Goal: Task Accomplishment & Management: Manage account settings

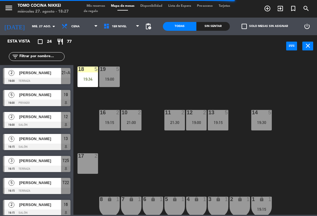
click at [96, 173] on div "17 2" at bounding box center [87, 163] width 21 height 21
click at [185, 186] on div "18 5 19:34 19 5 19:00 16 2 19:15 10 2 21:00 11 2 21:30 12 2 19:00 13 5 19:15 14…" at bounding box center [197, 135] width 240 height 159
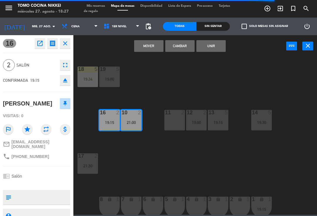
click at [185, 46] on button "Cambiar" at bounding box center [179, 46] width 29 height 12
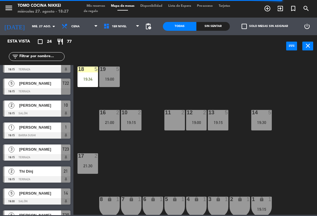
click at [89, 162] on div "17 2 21:30" at bounding box center [87, 163] width 21 height 21
click at [90, 164] on div "17 2" at bounding box center [87, 163] width 21 height 21
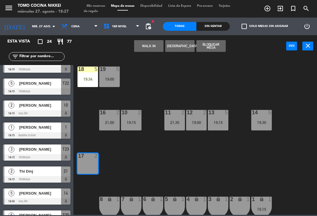
click at [146, 47] on button "WALK IN" at bounding box center [148, 46] width 29 height 12
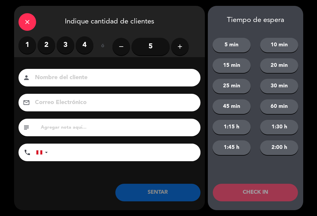
click at [44, 39] on label "2" at bounding box center [47, 45] width 18 height 18
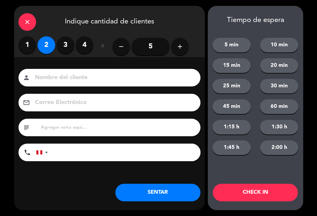
click at [130, 67] on div "Nombre del cliente person Correo Electrónico email subject phone [GEOGRAPHIC_DA…" at bounding box center [109, 124] width 191 height 135
click at [159, 77] on input at bounding box center [113, 78] width 158 height 10
type input "[PERSON_NAME]"
click at [207, 9] on div "close Indique cantidad de clientes 1 2 3 4 ó remove 5 add Nombre del cliente pe…" at bounding box center [158, 108] width 317 height 216
click at [239, 110] on button "45 min" at bounding box center [231, 106] width 38 height 15
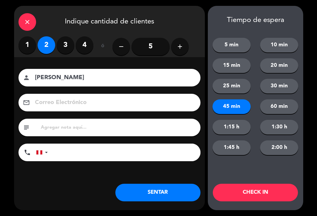
click at [275, 201] on button "CHECK IN" at bounding box center [255, 193] width 85 height 18
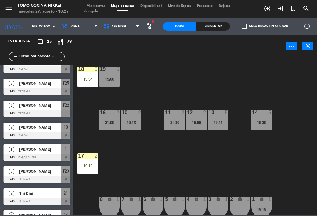
scroll to position [0, 0]
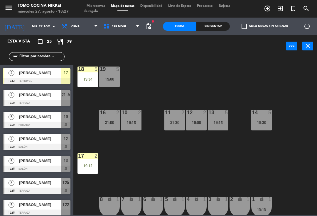
click at [274, 171] on div "18 5 19:34 19 5 19:00 16 2 21:00 10 2 19:15 11 2 21:30 12 2 19:00 13 5 19:15 14…" at bounding box center [197, 135] width 240 height 159
click at [277, 168] on div "18 5 19:34 19 5 19:00 16 2 21:00 10 2 19:15 11 2 21:30 12 2 19:00 13 5 19:15 14…" at bounding box center [197, 135] width 240 height 159
click at [214, 23] on div "Sin sentar" at bounding box center [212, 26] width 33 height 9
click at [215, 27] on div "Sin sentar" at bounding box center [212, 26] width 33 height 9
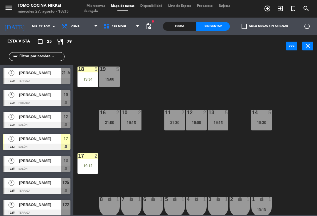
click at [206, 65] on div "18 5 19:34 19 5 19:00 16 2 21:00 10 2 19:15 11 2 21:30 12 2 19:00 13 5 19:15 14…" at bounding box center [197, 135] width 240 height 159
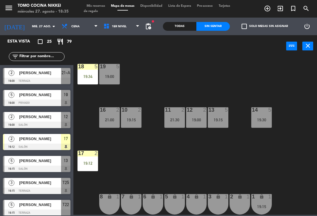
scroll to position [3, 0]
click at [122, 26] on span "1er Nivel" at bounding box center [122, 26] width 42 height 13
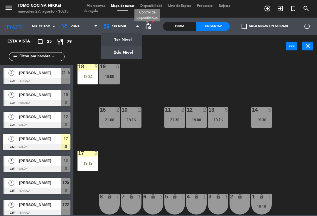
click at [152, 27] on span "pending_actions" at bounding box center [148, 26] width 7 height 7
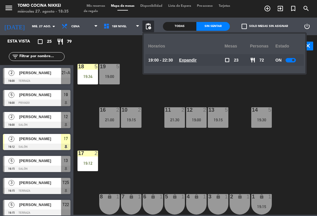
click at [282, 84] on div "18 5 19:34 19 5 19:00 16 2 21:00 10 2 19:15 11 2 21:30 12 2 19:00 13 5 19:15 14…" at bounding box center [197, 135] width 240 height 159
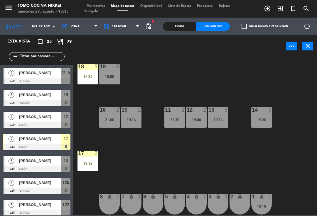
click at [145, 28] on span "pending_actions" at bounding box center [148, 26] width 7 height 7
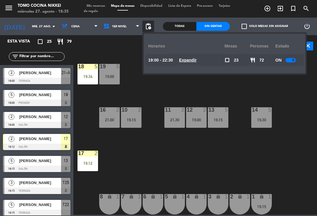
click at [291, 59] on div at bounding box center [290, 60] width 10 height 4
click at [245, 93] on div "18 5 19:34 19 5 19:00 16 2 21:00 10 2 19:15 11 2 21:30 12 2 19:00 13 5 19:15 14…" at bounding box center [197, 135] width 240 height 159
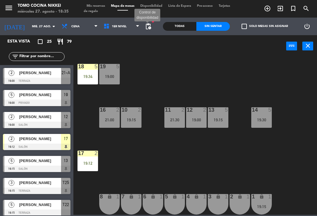
click at [149, 26] on span "pending_actions" at bounding box center [148, 26] width 7 height 7
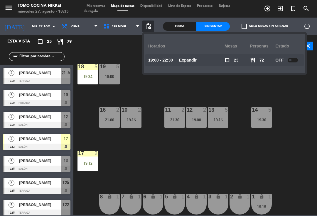
click at [199, 89] on div "18 5 19:34 19 5 19:00 16 2 21:00 10 2 19:15 11 2 21:30 12 2 19:00 13 5 19:15 14…" at bounding box center [197, 135] width 240 height 159
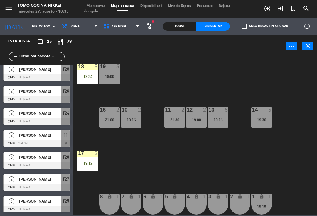
click at [128, 29] on span "1er Nivel" at bounding box center [122, 26] width 42 height 13
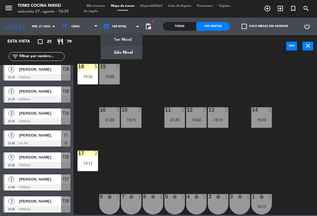
click at [125, 49] on ng-component "menu Tomo Cocina Nikkei [DATE] 27. agosto - 18:35 Mis reservas Mapa de mesas Di…" at bounding box center [158, 107] width 317 height 215
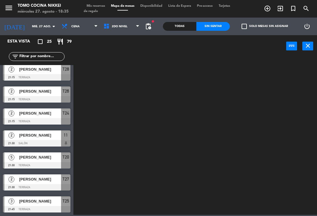
scroll to position [399, 0]
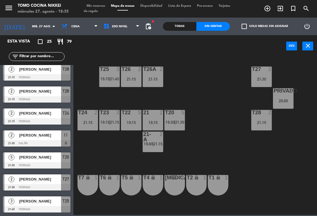
click at [177, 120] on span "21:30" at bounding box center [179, 122] width 9 height 5
click at [233, 97] on div "T27 2 21:30 T25 3 19:15 | 21:45 T26A 2 21:15 T26 2 21:15 Privado 5 20:00 T24 2 …" at bounding box center [197, 135] width 240 height 159
click at [151, 26] on span "pending_actions" at bounding box center [148, 26] width 7 height 7
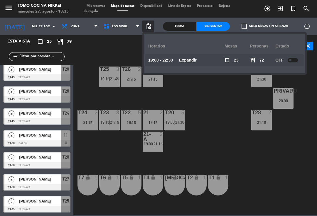
click at [216, 104] on div "T27 2 21:30 T25 3 19:15 | 21:45 T26A 2 21:15 T26 2 21:15 Privado 5 20:00 T24 2 …" at bounding box center [197, 135] width 240 height 159
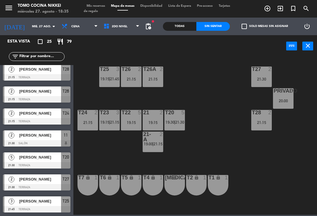
click at [198, 98] on div "T27 2 21:30 T25 3 19:15 | 21:45 T26A 2 21:15 T26 2 21:15 Privado 5 20:00 T24 2 …" at bounding box center [197, 135] width 240 height 159
click at [173, 125] on span "19:30" at bounding box center [169, 122] width 9 height 5
click at [210, 103] on div "T27 2 21:30 T25 3 19:15 | 21:45 T26A 2 21:15 T26 2 21:15 Privado 5 20:00 T24 2 …" at bounding box center [197, 135] width 240 height 159
click at [157, 102] on div "T27 2 21:30 T25 3 19:15 | 21:45 T26A 2 21:15 T26 2 21:15 Privado 5 20:00 T24 2 …" at bounding box center [197, 135] width 240 height 159
click at [134, 74] on div "T26 2 21:15" at bounding box center [131, 77] width 21 height 21
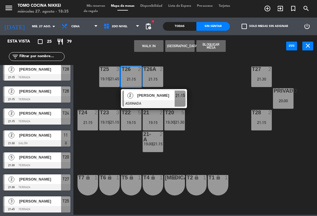
click at [166, 99] on span "[PERSON_NAME]" at bounding box center [156, 95] width 38 height 6
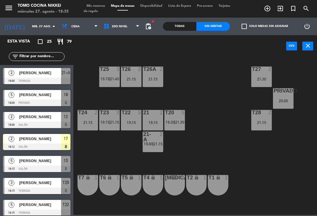
scroll to position [63, 0]
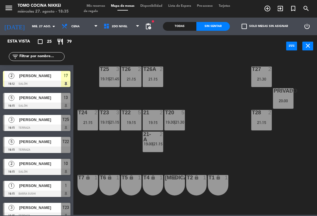
click at [111, 118] on div "T23 3 19:15 | 21:15" at bounding box center [109, 120] width 21 height 21
click at [197, 102] on div "T27 2 21:30 T25 3 19:15 | 21:45 T26A 2 21:15 T26 2 21:15 Privado 5 20:00 T24 2 …" at bounding box center [197, 135] width 240 height 159
click at [115, 81] on span "21:45" at bounding box center [114, 79] width 9 height 5
click at [201, 79] on div "T27 2 21:30 T25 3 19:15 | 21:45 T26A 2 21:15 T26 2 21:15 Privado 5 20:00 T24 2 …" at bounding box center [197, 135] width 240 height 159
click at [288, 104] on div "Privado 5 20:00" at bounding box center [283, 98] width 21 height 21
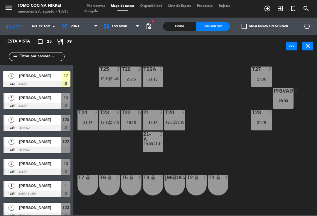
click at [248, 146] on div "T27 2 21:30 T25 3 19:15 | 21:45 T26A 2 21:15 T26 2 21:15 Privado 5 20:00 T24 2 …" at bounding box center [197, 135] width 240 height 159
click at [263, 123] on div "21:15" at bounding box center [261, 122] width 21 height 4
click at [212, 159] on div "T27 2 21:30 T25 3 19:15 | 21:45 T26A 2 21:15 T26 2 21:15 Privado 5 20:00 T24 2 …" at bounding box center [197, 135] width 240 height 159
click at [152, 143] on span "19:00" at bounding box center [148, 144] width 9 height 5
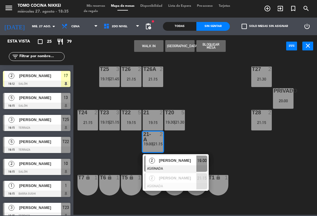
click at [174, 167] on div at bounding box center [175, 168] width 63 height 6
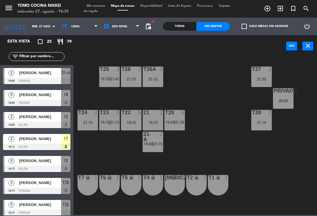
click at [158, 147] on div "21-A 2 19:00 | 21:15" at bounding box center [152, 142] width 21 height 21
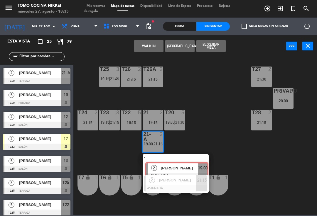
scroll to position [0, 4]
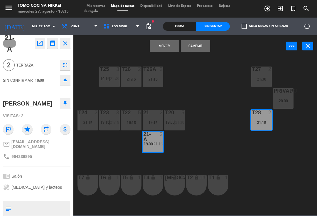
click at [169, 45] on button "Mover" at bounding box center [164, 46] width 29 height 12
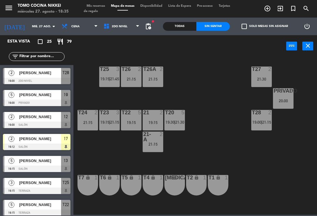
click at [211, 90] on div "T27 2 21:30 T25 3 19:15 | 21:45 T26A 2 21:15 T26 2 21:15 Privado 5 20:00 T24 2 …" at bounding box center [197, 135] width 240 height 159
click at [133, 79] on div "21:15" at bounding box center [131, 79] width 21 height 4
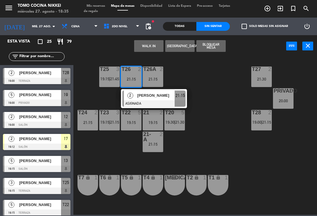
click at [167, 99] on div "[PERSON_NAME]" at bounding box center [156, 96] width 38 height 10
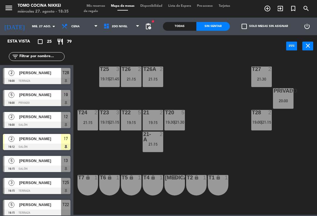
scroll to position [63, 0]
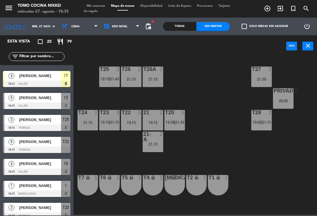
click at [128, 27] on span "2do Nivel" at bounding box center [122, 26] width 42 height 13
click at [131, 43] on ng-component "menu Tomo Cocina Nikkei [DATE] 27. agosto - 18:35 Mis reservas Mapa de mesas Di…" at bounding box center [158, 107] width 317 height 215
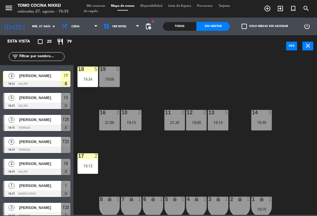
click at [34, 55] on input "text" at bounding box center [41, 56] width 45 height 6
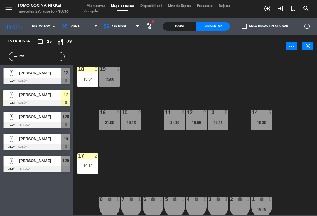
scroll to position [0, 0]
type input "Ma"
click at [176, 69] on div "18 5 19:34 19 5 19:00 16 2 21:00 10 2 19:15 11 2 21:30 12 2 19:00 13 5 19:15 14…" at bounding box center [197, 135] width 240 height 159
click at [143, 84] on div "18 5 19:34 19 5 19:00 16 2 21:00 10 2 19:15 11 2 21:30 12 2 19:00 13 5 19:15 14…" at bounding box center [197, 135] width 240 height 159
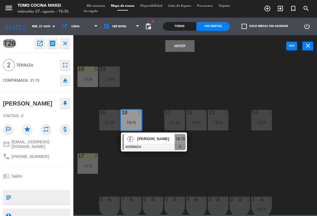
click at [181, 43] on button "Mover" at bounding box center [179, 46] width 29 height 12
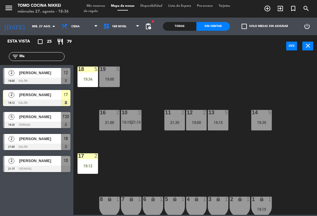
scroll to position [19, 0]
click at [188, 73] on div "18 5 19:34 19 5 19:00 16 2 21:00 10 2 19:15 | 21:15 11 2 21:30 12 2 19:00 13 5 …" at bounding box center [197, 135] width 240 height 159
click at [44, 60] on input "Ma" at bounding box center [41, 56] width 45 height 6
type input "M"
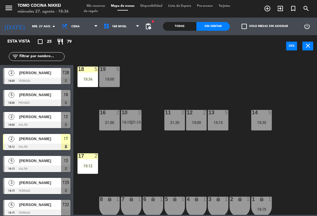
click at [254, 74] on div "18 5 19:34 19 5 19:00 16 2 21:00 10 2 19:15 | 21:15 11 2 21:30 12 2 19:00 13 5 …" at bounding box center [197, 135] width 240 height 159
click at [263, 123] on div "19:30" at bounding box center [261, 122] width 21 height 4
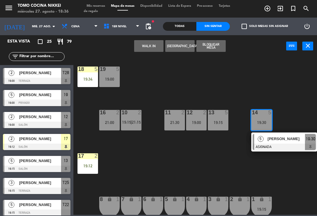
click at [281, 142] on span "[PERSON_NAME]" at bounding box center [286, 139] width 38 height 6
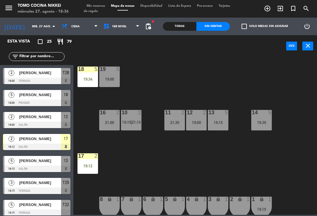
click at [223, 114] on div "5" at bounding box center [228, 112] width 10 height 5
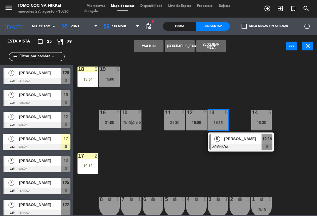
click at [243, 140] on span "[PERSON_NAME]" at bounding box center [243, 139] width 38 height 6
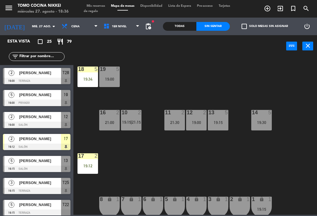
click at [218, 93] on div "18 5 19:34 19 5 19:00 16 2 21:00 10 2 19:15 | 21:15 11 2 21:30 12 2 19:00 13 5 …" at bounding box center [197, 135] width 240 height 159
click at [113, 82] on div "19 5 19:00" at bounding box center [109, 77] width 21 height 21
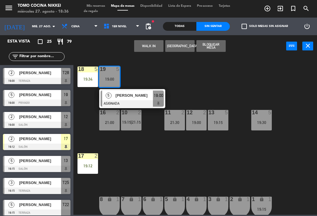
click at [146, 101] on div at bounding box center [132, 103] width 63 height 6
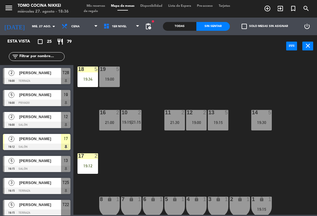
click at [133, 32] on span "1er Nivel" at bounding box center [122, 26] width 42 height 13
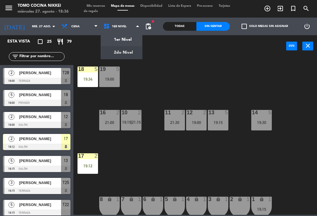
click at [132, 56] on ng-component "menu Tomo Cocina Nikkei [DATE] 27. agosto - 18:36 Mis reservas Mapa de mesas Di…" at bounding box center [158, 107] width 317 height 215
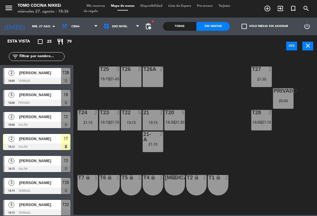
click at [186, 98] on div "T27 2 21:30 T25 3 19:15 | 21:45 T26A 2 T26 2 Privado 5 20:00 T24 2 21:15 T23 3 …" at bounding box center [197, 135] width 240 height 159
click at [112, 120] on span "21:15" at bounding box center [114, 122] width 9 height 5
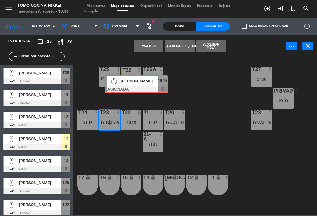
scroll to position [69, 0]
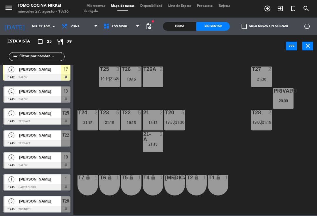
click at [175, 74] on div "T27 2 21:30 T25 3 19:15 | 21:45 T26A 2 T26 3 19:15 Privado 5 20:00 T24 2 21:15 …" at bounding box center [197, 135] width 240 height 159
click at [132, 78] on div "19:15" at bounding box center [131, 79] width 21 height 4
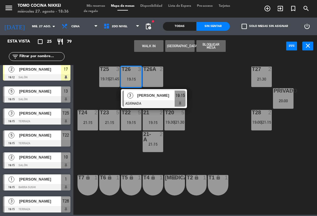
click at [152, 93] on span "[PERSON_NAME]" at bounding box center [156, 95] width 38 height 6
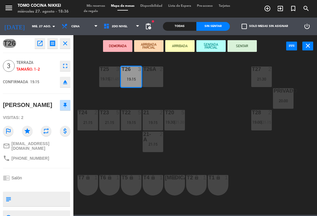
click at [154, 80] on div "T26A 2" at bounding box center [152, 77] width 21 height 21
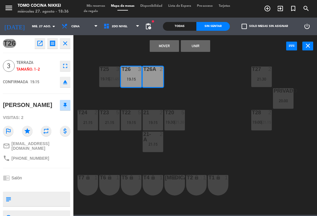
click at [204, 47] on button "Unir" at bounding box center [195, 46] width 29 height 12
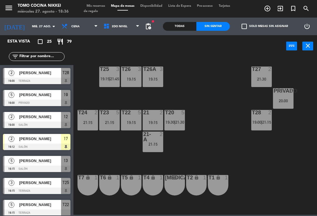
scroll to position [0, 0]
click at [206, 72] on div "T27 2 21:30 T25 3 19:15 | 21:45 T26A 3 19:15 T26 3 19:15 Privado 5 20:00 T24 2 …" at bounding box center [197, 135] width 240 height 159
click at [191, 71] on div "T27 2 21:30 T25 3 19:15 | 21:45 T26A 3 19:15 T26 3 19:15 Privado 5 20:00 T24 2 …" at bounding box center [197, 135] width 240 height 159
click at [126, 31] on span "2do Nivel" at bounding box center [122, 26] width 42 height 13
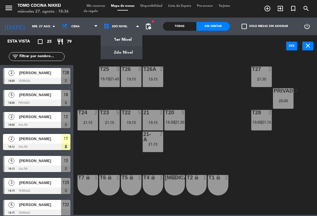
click at [129, 43] on ng-component "menu Tomo Cocina Nikkei [DATE] 27. agosto - 18:36 Mis reservas Mapa de mesas Di…" at bounding box center [158, 107] width 317 height 215
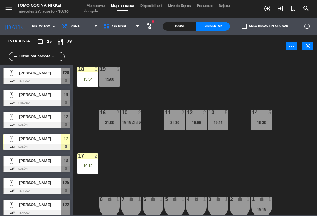
click at [116, 69] on div "5" at bounding box center [118, 69] width 4 height 5
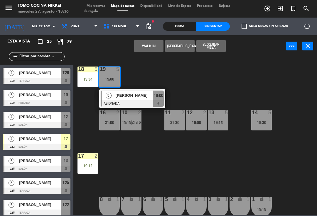
click at [148, 100] on div "[PERSON_NAME]" at bounding box center [134, 96] width 38 height 10
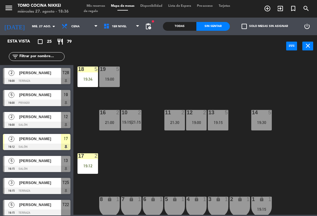
click at [128, 31] on span "1er Nivel" at bounding box center [122, 26] width 42 height 13
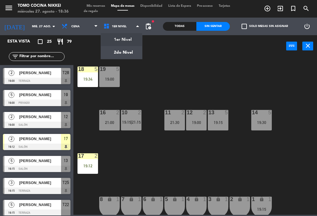
click at [130, 53] on ng-component "menu Tomo Cocina Nikkei [DATE] 27. agosto - 18:36 Mis reservas Mapa de mesas Di…" at bounding box center [158, 107] width 317 height 215
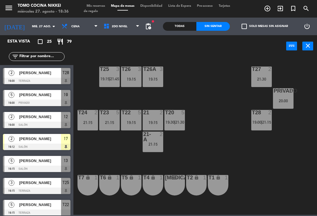
click at [135, 30] on span "2do Nivel" at bounding box center [122, 26] width 42 height 13
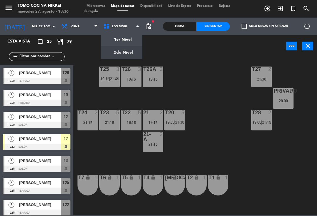
click at [136, 42] on ng-component "menu Tomo Cocina Nikkei [DATE] 27. agosto - 18:36 Mis reservas Mapa de mesas Di…" at bounding box center [158, 107] width 317 height 215
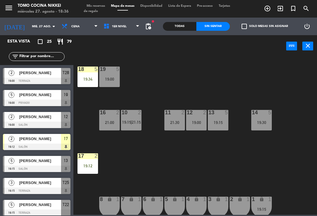
click at [87, 78] on div "19:34" at bounding box center [87, 79] width 21 height 4
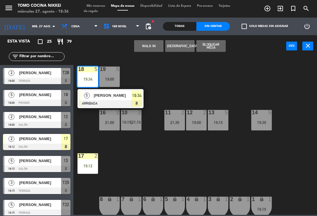
click at [130, 101] on div at bounding box center [110, 103] width 63 height 6
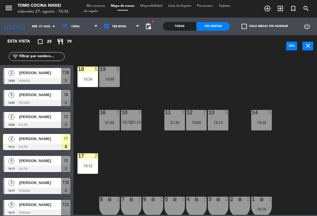
click at [116, 80] on div "19:00" at bounding box center [109, 79] width 21 height 4
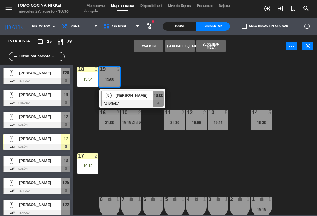
click at [140, 103] on div at bounding box center [132, 103] width 63 height 6
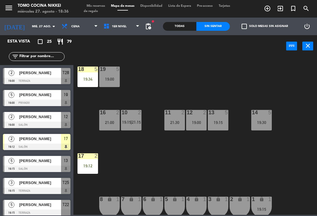
click at [117, 76] on div "19 5 19:00" at bounding box center [109, 77] width 21 height 21
click at [147, 80] on div "18 5 19:34 19 5 19:00 16 2 21:00 10 2 19:15 | 21:15 11 2 21:30 12 2 19:00 13 5 …" at bounding box center [197, 135] width 240 height 159
click at [115, 72] on div "5" at bounding box center [119, 69] width 10 height 5
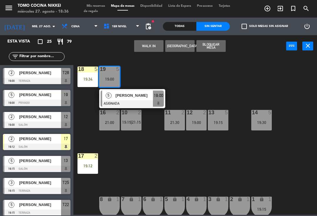
click at [148, 100] on div "[PERSON_NAME]" at bounding box center [134, 96] width 38 height 10
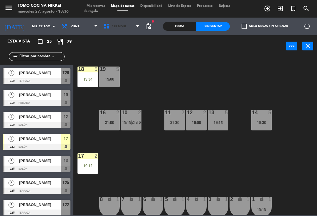
click at [133, 23] on span "1er Nivel" at bounding box center [122, 26] width 42 height 13
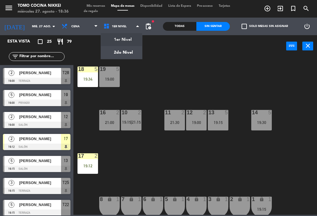
click at [154, 92] on div "18 5 19:34 19 5 19:00 16 2 21:00 10 2 19:15 | 21:15 11 2 21:30 12 2 19:00 13 5 …" at bounding box center [197, 135] width 240 height 159
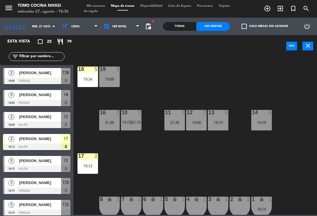
click at [93, 72] on div "18 5" at bounding box center [87, 70] width 21 height 6
click at [150, 77] on div "18 5 19:34 19 5 19:00 16 2 21:00 10 2 19:15 | 21:15 11 2 21:30 12 2 19:00 13 5 …" at bounding box center [197, 135] width 240 height 159
click at [118, 78] on div "19:00" at bounding box center [109, 79] width 21 height 4
click at [145, 74] on div "18 5 19:34 19 5 19:00 16 2 21:00 10 2 19:15 | 21:15 11 2 21:30 12 2 19:00 13 5 …" at bounding box center [197, 135] width 240 height 159
click at [88, 77] on div "19:34" at bounding box center [87, 79] width 21 height 4
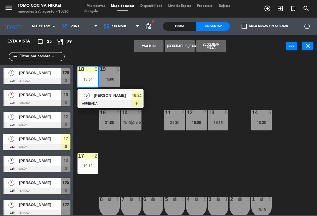
click at [133, 101] on div at bounding box center [110, 103] width 63 height 6
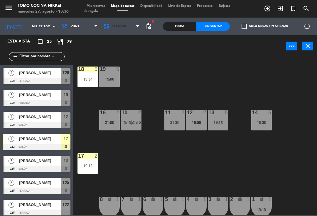
click at [129, 27] on span "1er Nivel" at bounding box center [122, 26] width 42 height 13
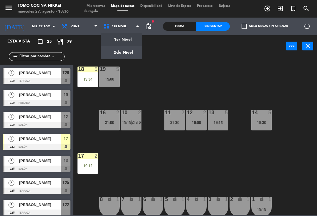
click at [133, 53] on ng-component "menu Tomo Cocina Nikkei [DATE] 27. agosto - 18:36 Mis reservas Mapa de mesas Di…" at bounding box center [158, 107] width 317 height 215
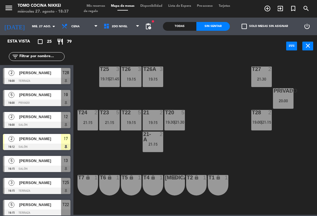
click at [184, 125] on span "21:30" at bounding box center [179, 122] width 9 height 5
click at [279, 109] on div "Privado 5 20:00" at bounding box center [283, 98] width 21 height 21
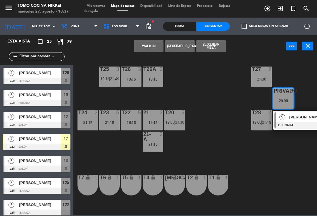
click at [292, 99] on div "20:00" at bounding box center [283, 101] width 21 height 4
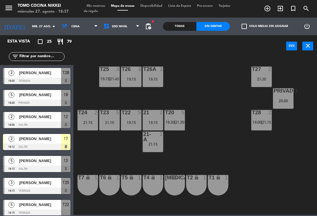
click at [312, 85] on div "T27 2 21:30 T25 3 19:15 | 21:45 T26A 3 19:15 T26 3 19:15 Privado 5 20:00 T24 2 …" at bounding box center [197, 135] width 240 height 159
click at [292, 94] on div "Privado 5 20:00" at bounding box center [283, 98] width 21 height 21
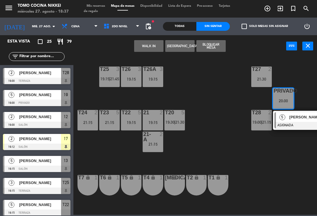
click at [301, 120] on span "[PERSON_NAME]" at bounding box center [308, 117] width 38 height 6
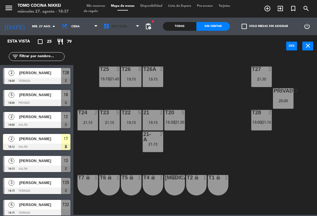
click at [136, 21] on span "2do Nivel" at bounding box center [122, 26] width 42 height 13
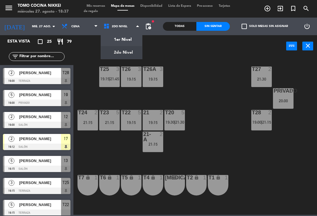
click at [129, 36] on ng-component "menu Tomo Cocina Nikkei [DATE] 27. agosto - 18:37 Mis reservas Mapa de mesas Di…" at bounding box center [158, 107] width 317 height 215
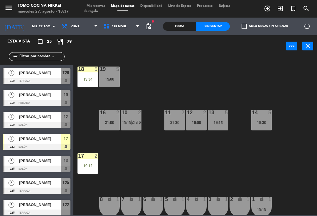
click at [279, 93] on div "18 5 19:34 19 5 19:00 16 2 21:00 10 2 19:15 | 21:15 11 2 21:30 12 2 19:00 13 5 …" at bounding box center [197, 135] width 240 height 159
click at [119, 31] on span "1er Nivel" at bounding box center [122, 26] width 42 height 13
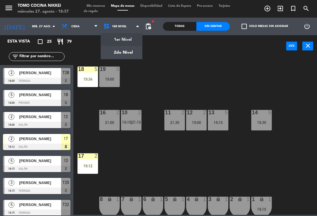
click at [128, 51] on ng-component "menu Tomo Cocina Nikkei [DATE] 27. agosto - 18:37 Mis reservas Mapa de mesas Di…" at bounding box center [158, 107] width 317 height 215
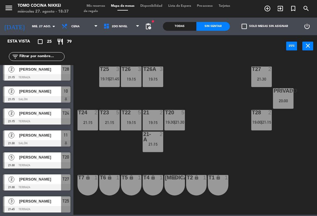
click at [177, 76] on div "T27 2 21:30 T25 3 19:15 | 21:45 T26A 3 19:15 T26 3 19:15 Privado 5 20:00 T24 2 …" at bounding box center [197, 135] width 240 height 159
click at [197, 92] on div "T27 2 21:30 T25 3 19:15 | 21:45 T26A 3 19:15 T26 3 19:15 Privado 5 20:00 T24 2 …" at bounding box center [197, 135] width 240 height 159
click at [175, 123] on span "|" at bounding box center [174, 122] width 1 height 5
click at [228, 88] on div "T27 2 21:30 T25 3 19:15 | 21:45 T26A 3 19:15 T26 3 19:15 Privado 5 20:00 T24 2 …" at bounding box center [197, 135] width 240 height 159
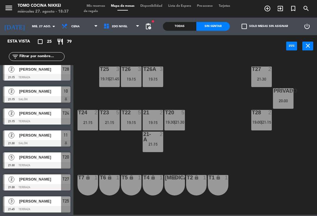
click at [224, 121] on div "T27 2 21:30 T25 3 19:15 | 21:45 T26A 3 19:15 T26 3 19:15 Privado 5 20:00 T24 2 …" at bounding box center [197, 135] width 240 height 159
click at [266, 111] on div "2" at bounding box center [271, 112] width 10 height 5
click at [248, 96] on div "T27 2 21:30 T25 3 19:15 | 21:45 T26A 3 19:15 T26 3 19:15 Privado 5 20:00 T24 2 …" at bounding box center [197, 135] width 240 height 159
click at [127, 26] on span "2do Nivel" at bounding box center [122, 26] width 42 height 13
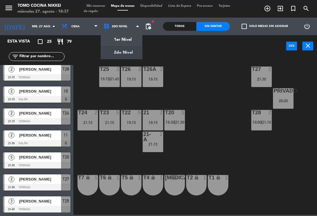
click at [137, 49] on ng-component "menu Tomo Cocina Nikkei [DATE] 27. agosto - 18:37 Mis reservas Mapa de mesas Di…" at bounding box center [158, 107] width 317 height 215
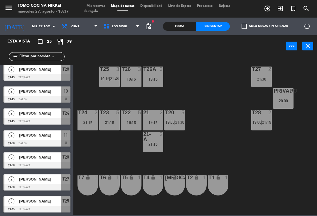
click at [134, 27] on span "2do Nivel" at bounding box center [122, 26] width 42 height 13
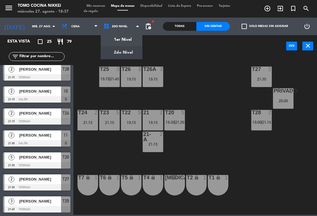
click at [133, 44] on ng-component "menu Tomo Cocina Nikkei [DATE] 27. agosto - 18:37 Mis reservas Mapa de mesas Di…" at bounding box center [158, 107] width 317 height 215
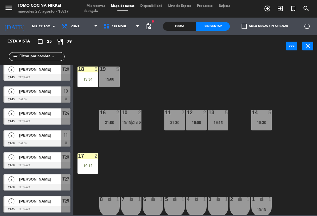
click at [107, 6] on span "Mis reservas" at bounding box center [96, 5] width 24 height 3
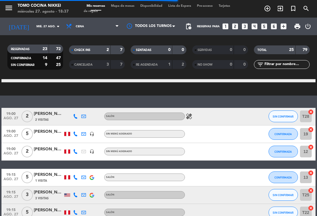
scroll to position [95, 0]
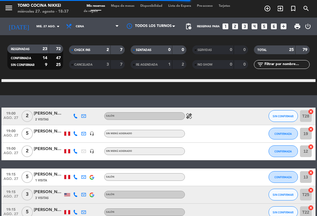
click at [191, 119] on icon "healing" at bounding box center [188, 116] width 7 height 7
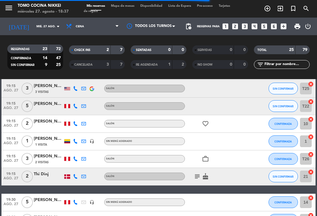
scroll to position [226, 0]
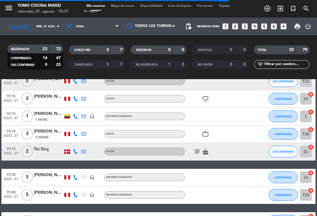
click at [206, 99] on icon "favorite_border" at bounding box center [205, 98] width 7 height 7
click at [198, 154] on icon "subject" at bounding box center [197, 151] width 7 height 7
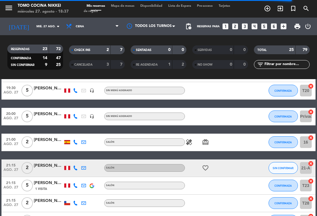
scroll to position [331, 0]
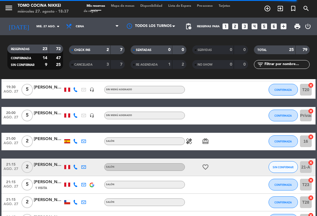
click at [192, 142] on icon "healing" at bounding box center [188, 141] width 7 height 7
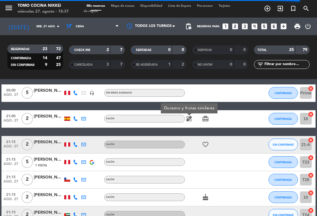
scroll to position [354, 0]
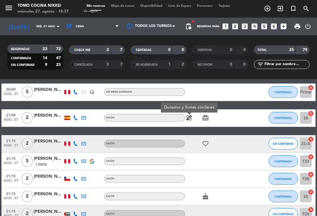
click at [207, 140] on icon "favorite_border" at bounding box center [205, 143] width 7 height 7
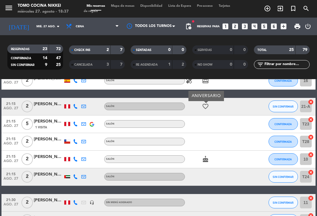
scroll to position [405, 0]
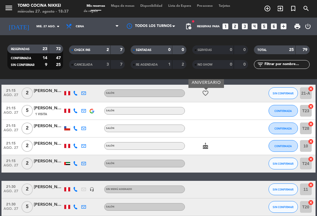
click at [207, 149] on icon "cake" at bounding box center [205, 145] width 7 height 7
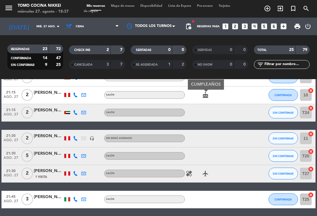
scroll to position [459, 0]
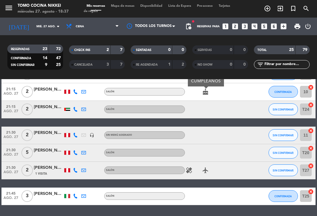
click at [191, 168] on icon "healing" at bounding box center [188, 170] width 7 height 7
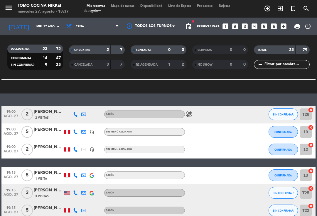
scroll to position [85, 0]
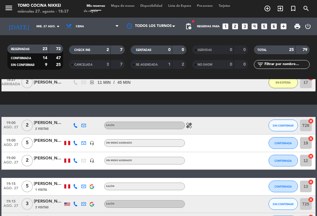
click at [128, 7] on span "Mapa de mesas" at bounding box center [122, 5] width 29 height 3
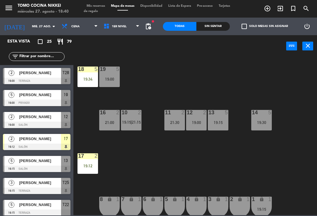
click at [90, 77] on div "19:34" at bounding box center [87, 79] width 21 height 4
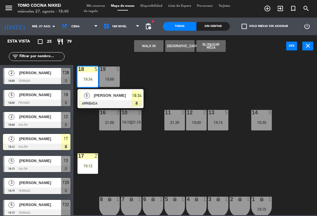
click at [133, 100] on div "19:34" at bounding box center [136, 96] width 11 height 10
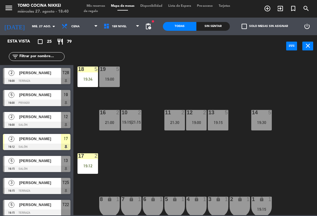
click at [135, 25] on span "1er Nivel" at bounding box center [122, 26] width 42 height 13
click at [131, 54] on ng-component "menu Tomo Cocina Nikkei [DATE] 27. agosto - 18:40 Mis reservas Mapa de mesas Di…" at bounding box center [158, 107] width 317 height 215
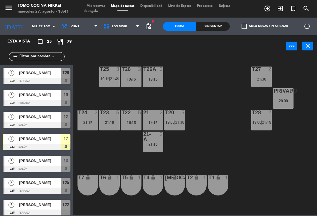
click at [126, 32] on span "2do Nivel" at bounding box center [122, 26] width 42 height 13
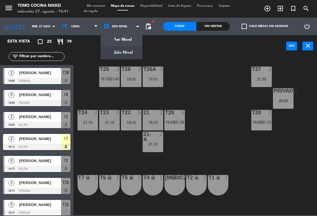
click at [120, 34] on div "1er Nivel 2do Nivel 2do Nivel 1er Nivel 2do Nivel" at bounding box center [122, 27] width 42 height 18
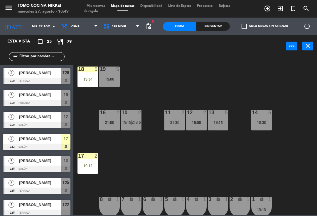
click at [101, 6] on span "Mis reservas" at bounding box center [96, 5] width 24 height 3
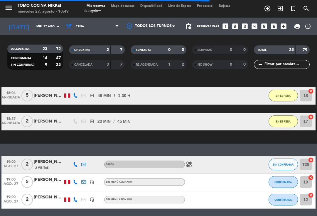
scroll to position [48, 0]
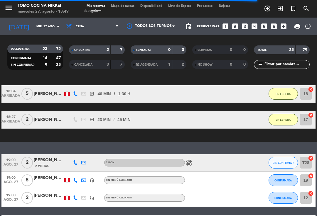
click at [197, 164] on div "healing" at bounding box center [209, 162] width 49 height 17
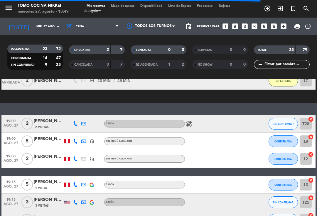
scroll to position [96, 0]
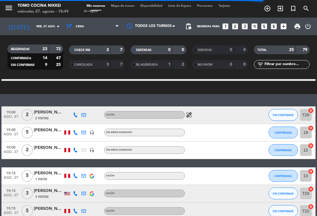
click at [189, 118] on icon "healing" at bounding box center [188, 114] width 7 height 7
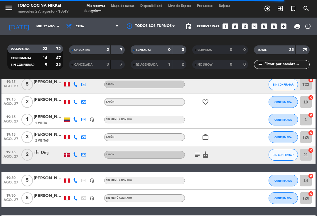
scroll to position [222, 0]
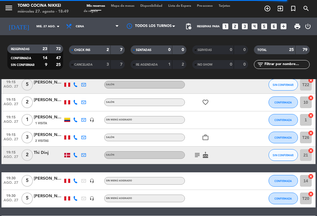
click at [208, 97] on div "favorite_border" at bounding box center [209, 102] width 49 height 17
click at [209, 100] on icon "favorite_border" at bounding box center [205, 102] width 7 height 7
click at [203, 104] on icon "favorite_border" at bounding box center [205, 102] width 7 height 7
click at [199, 154] on icon "subject" at bounding box center [197, 155] width 7 height 7
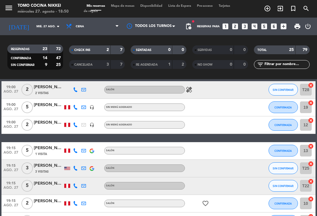
scroll to position [120, 0]
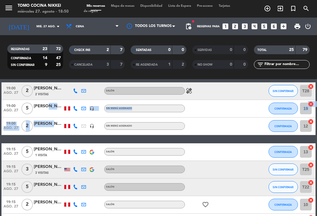
click at [10, 131] on span "ago. 27" at bounding box center [11, 129] width 15 height 7
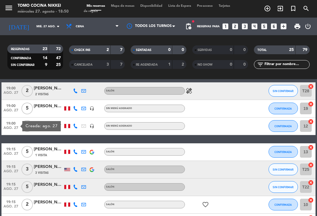
click at [130, 5] on span "Mapa de mesas" at bounding box center [122, 5] width 29 height 3
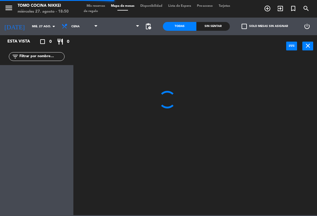
click at [121, 30] on span at bounding box center [122, 26] width 42 height 13
click at [116, 30] on span "1er Nivel" at bounding box center [122, 26] width 42 height 13
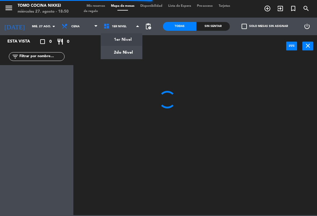
click at [116, 52] on ng-component "menu Tomo Cocina Nikkei [DATE] 27. agosto - 18:50 Mis reservas Mapa de mesas Di…" at bounding box center [158, 107] width 317 height 215
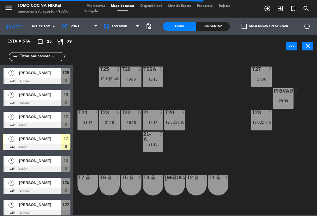
click at [113, 139] on div "T27 2 21:30 T25 3 19:15 | 21:45 T26A 3 19:15 T26 3 19:15 Privado 5 20:00 T24 2 …" at bounding box center [197, 135] width 240 height 159
click at [217, 160] on div "T27 2 21:30 T25 3 19:15 | 21:45 T26A 3 19:15 T26 3 19:15 Privado 5 20:00 T24 2 …" at bounding box center [197, 135] width 240 height 159
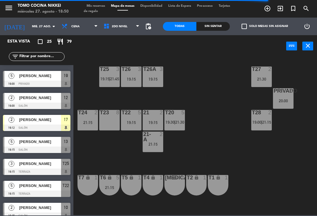
click at [46, 58] on input "text" at bounding box center [41, 56] width 45 height 6
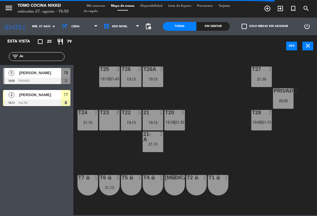
scroll to position [0, 0]
click at [229, 66] on div "T27 2 21:30 T25 3 19:15 | 21:45 T26A 3 19:15 T26 3 19:15 Privado 5 20:00 T24 2 …" at bounding box center [197, 135] width 240 height 159
click at [191, 92] on div "T27 2 21:30 T25 3 19:15 | 21:45 T26A 3 19:15 T26 3 19:15 Privado 5 20:00 T24 2 …" at bounding box center [197, 135] width 240 height 159
click at [49, 55] on input "Jo" at bounding box center [41, 56] width 45 height 6
type input "J"
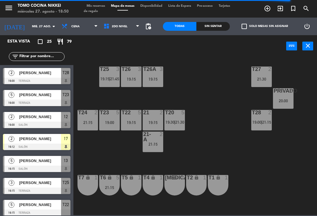
click at [218, 83] on div "T27 2 21:30 T25 3 19:15 | 21:45 T26A 3 19:15 T26 3 19:15 Privado 5 20:00 T24 2 …" at bounding box center [197, 135] width 240 height 159
click at [111, 194] on div "T6 lock 5 21:15" at bounding box center [109, 185] width 21 height 21
click at [211, 154] on div "T27 2 21:30 T25 3 19:15 | 21:45 T26A 3 19:15 T26 3 19:15 Privado 5 20:00 T24 2 …" at bounding box center [197, 135] width 240 height 159
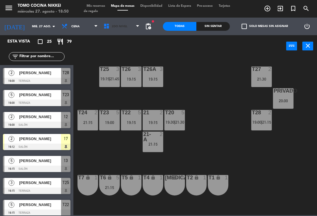
click at [124, 28] on span "2do Nivel" at bounding box center [122, 26] width 42 height 13
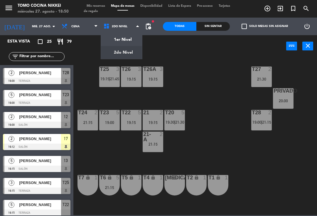
click at [131, 43] on ng-component "menu Tomo Cocina Nikkei [DATE] 27. agosto - 18:50 Mis reservas Mapa de mesas Di…" at bounding box center [158, 107] width 317 height 215
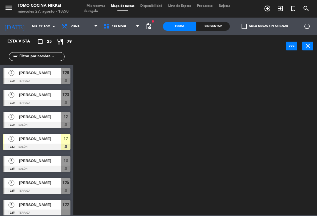
click at [37, 58] on input "text" at bounding box center [41, 56] width 45 height 6
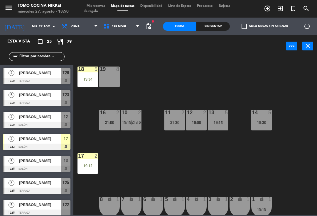
type input "K"
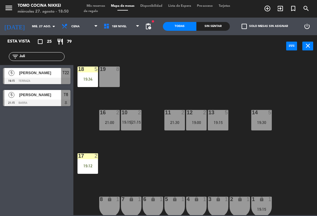
click at [251, 71] on div "18 5 19:34 19 8 16 2 21:00 10 2 19:15 | 21:15 11 2 21:30 12 2 19:00 13 5 19:15 …" at bounding box center [197, 135] width 240 height 159
click at [174, 82] on div "18 5 19:34 19 5 21:15 16 2 21:00 10 2 19:15 | 21:15 11 2 21:30 12 2 19:00 13 5 …" at bounding box center [197, 135] width 240 height 159
click at [50, 53] on input "Juli" at bounding box center [41, 56] width 45 height 6
click at [46, 57] on input "Juli" at bounding box center [41, 56] width 45 height 6
type input "J"
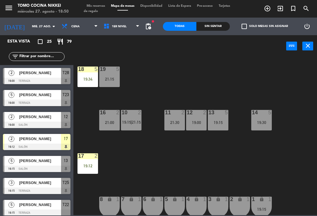
click at [253, 70] on div "18 5 19:34 19 5 21:15 16 2 21:00 10 2 19:15 | 21:15 11 2 21:30 12 2 19:00 13 5 …" at bounding box center [197, 135] width 240 height 159
click at [99, 6] on span "Mis reservas" at bounding box center [96, 5] width 24 height 3
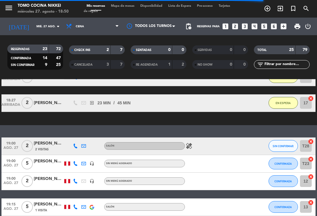
scroll to position [70, 0]
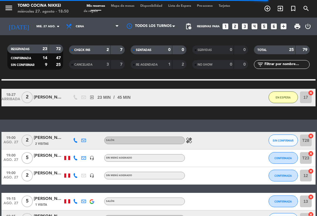
click at [188, 142] on icon "healing" at bounding box center [188, 140] width 7 height 7
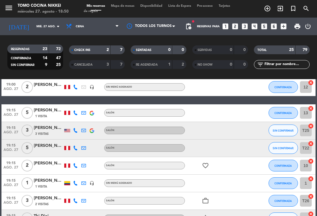
scroll to position [159, 0]
click at [208, 165] on icon "favorite_border" at bounding box center [205, 165] width 7 height 7
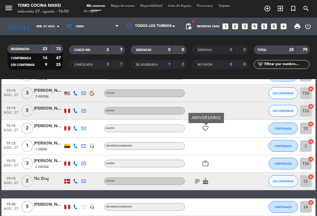
scroll to position [197, 0]
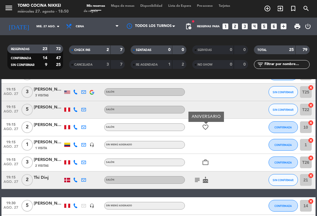
click at [203, 177] on icon "cake" at bounding box center [205, 179] width 7 height 7
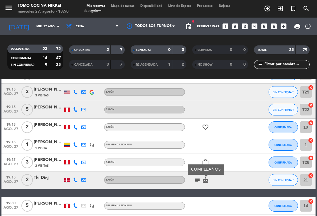
click at [197, 178] on icon "subject" at bounding box center [197, 179] width 7 height 7
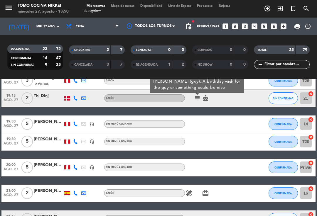
scroll to position [279, 0]
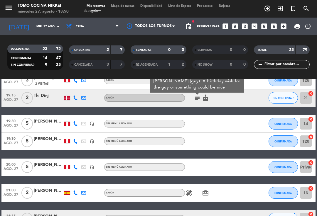
click at [214, 198] on div "healing card_giftcard" at bounding box center [209, 192] width 49 height 17
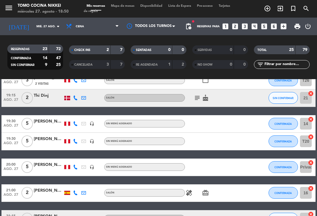
scroll to position [296, 0]
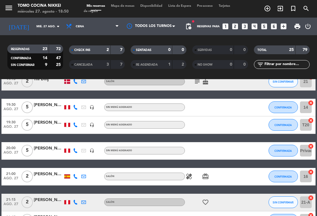
click at [189, 177] on icon "healing" at bounding box center [188, 176] width 7 height 7
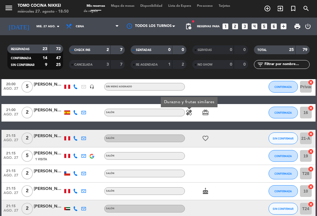
scroll to position [361, 0]
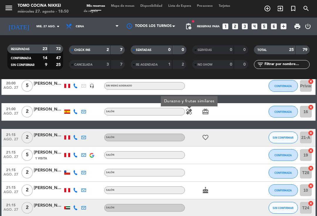
click at [208, 134] on icon "favorite_border" at bounding box center [205, 137] width 7 height 7
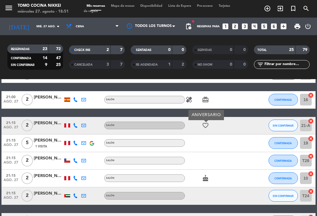
scroll to position [400, 0]
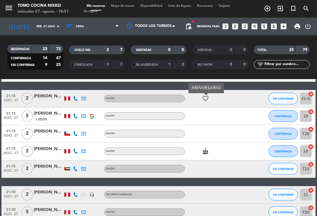
click at [205, 151] on icon "cake" at bounding box center [205, 151] width 7 height 7
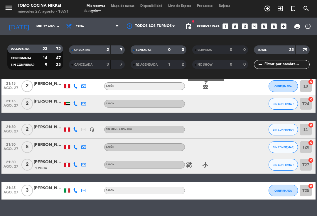
scroll to position [465, 0]
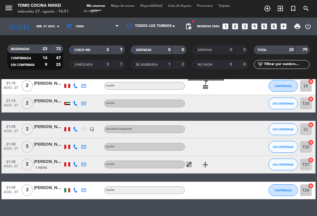
click at [192, 167] on icon "healing" at bounding box center [188, 164] width 7 height 7
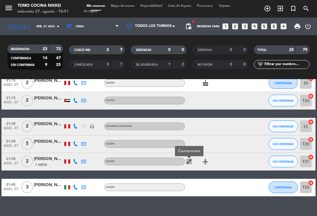
scroll to position [468, 0]
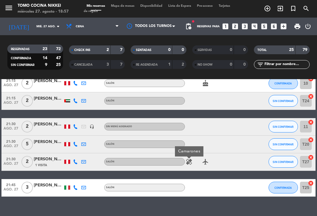
click at [132, 7] on span "Mapa de mesas" at bounding box center [122, 5] width 29 height 3
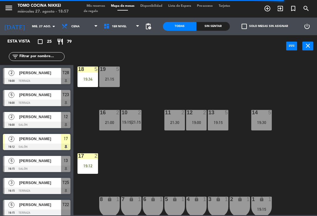
click at [38, 29] on input "mié. 27 ago." at bounding box center [49, 26] width 40 height 9
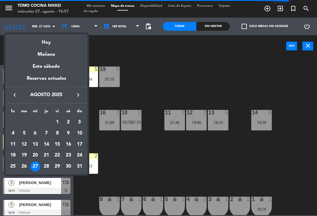
click at [49, 35] on div "Hoy" at bounding box center [46, 40] width 82 height 12
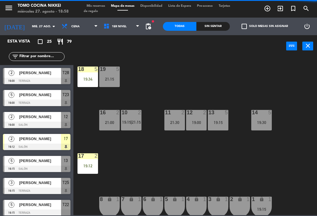
click at [108, 7] on span "Mis reservas" at bounding box center [96, 5] width 24 height 3
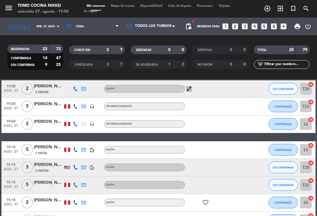
scroll to position [128, 0]
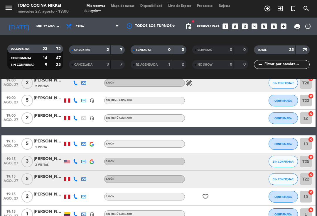
click at [284, 147] on button "CONFIRMADA" at bounding box center [282, 144] width 29 height 12
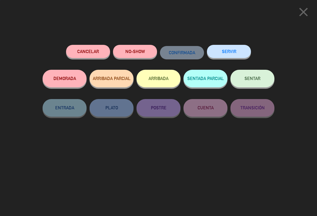
click at [211, 82] on button "SENTADA PARCIAL" at bounding box center [205, 79] width 44 height 18
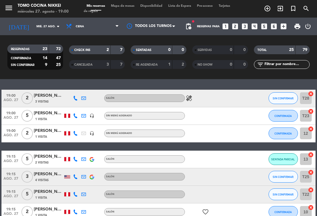
scroll to position [113, 0]
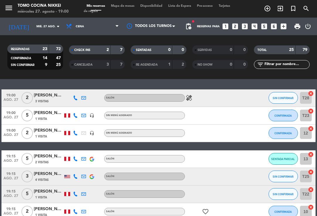
click at [285, 101] on button "SIN CONFIRMAR" at bounding box center [282, 98] width 29 height 12
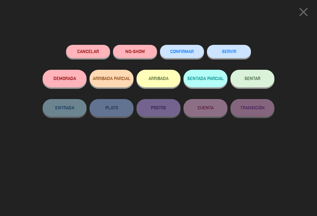
click at [256, 84] on button "SENTAR" at bounding box center [252, 79] width 44 height 18
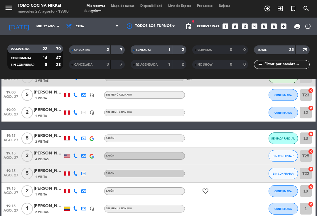
scroll to position [120, 0]
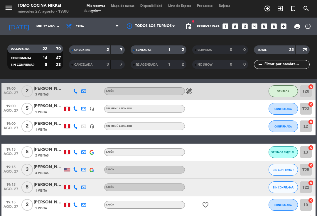
click at [188, 88] on icon "healing" at bounding box center [188, 91] width 7 height 7
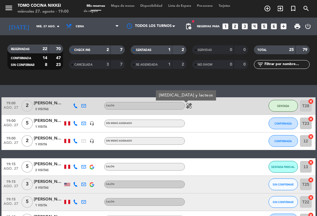
scroll to position [105, 0]
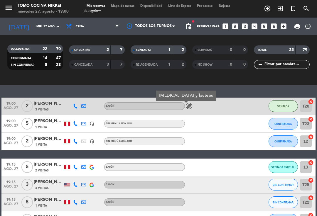
click at [131, 8] on span "Mapa de mesas" at bounding box center [122, 5] width 29 height 3
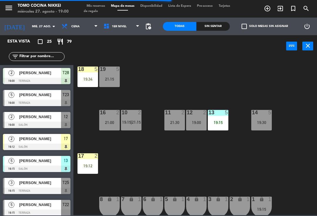
click at [249, 161] on div "18 5 19:34 19 5 21:15 16 2 21:00 10 2 19:15 | 21:15 11 2 21:30 12 2 19:00 13 5 …" at bounding box center [197, 135] width 240 height 159
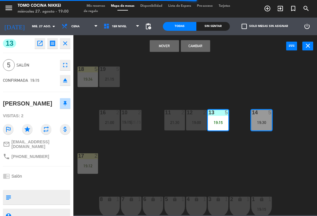
click at [206, 47] on button "Cambiar" at bounding box center [195, 46] width 29 height 12
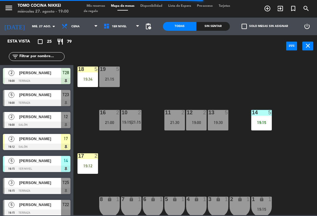
click at [272, 176] on div "18 5 19:34 19 5 21:15 16 2 21:00 10 2 19:15 | 21:15 11 2 21:30 12 2 19:00 13 5 …" at bounding box center [197, 135] width 240 height 159
click at [268, 121] on div "19:15" at bounding box center [261, 122] width 21 height 4
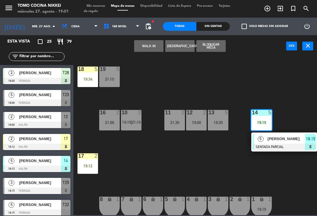
click at [288, 141] on span "[PERSON_NAME]" at bounding box center [286, 139] width 38 height 6
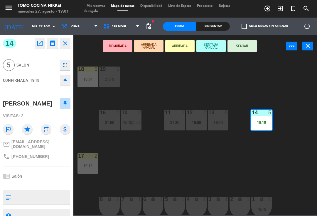
click at [64, 64] on icon "fullscreen" at bounding box center [65, 65] width 7 height 7
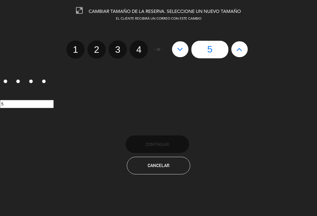
click at [104, 44] on label "2" at bounding box center [96, 49] width 18 height 18
click at [98, 44] on input "2" at bounding box center [96, 45] width 4 height 4
radio input "true"
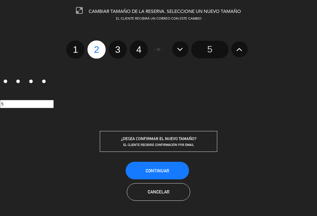
radio input "false"
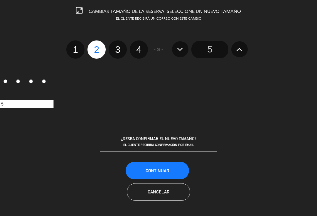
radio input "false"
radio input "true"
click at [120, 49] on label "3" at bounding box center [117, 49] width 18 height 18
click at [119, 46] on input "3" at bounding box center [117, 45] width 4 height 4
radio input "true"
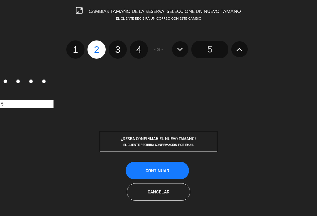
radio input "false"
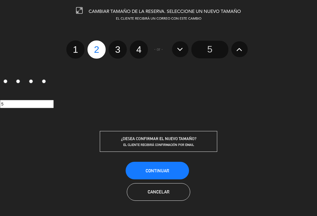
radio input "false"
radio input "true"
click at [162, 171] on span "Continuar" at bounding box center [156, 170] width 23 height 5
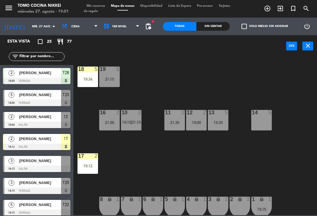
click at [38, 60] on input "text" at bounding box center [41, 56] width 45 height 6
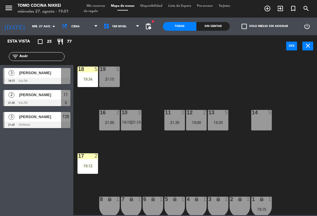
type input "Andr"
click at [170, 66] on div "18 5 19:34 19 5 21:15 16 2 21:00 10 2 19:15 | 21:15 11 2 21:30 12 2 19:00 13 5 …" at bounding box center [197, 135] width 240 height 159
click at [268, 113] on div "3" at bounding box center [270, 112] width 4 height 5
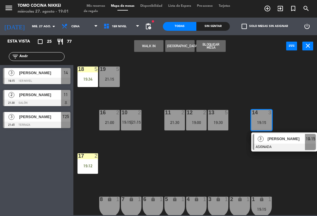
click at [279, 150] on div at bounding box center [283, 147] width 63 height 6
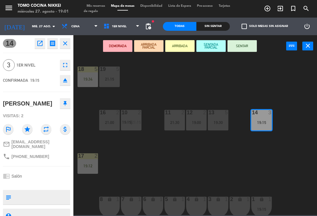
click at [203, 36] on div "DEMORADA ARRIBADA PARCIAL ARRIBADA SENTADA PARCIAL SENTAR power_input close" at bounding box center [179, 46] width 213 height 22
click at [215, 47] on button "SENTADA PARCIAL" at bounding box center [210, 46] width 29 height 12
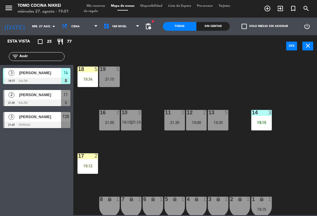
click at [227, 78] on div "18 5 19:34 19 5 21:15 16 2 21:00 10 2 19:15 | 21:15 11 2 21:30 12 2 19:00 13 5 …" at bounding box center [197, 135] width 240 height 159
click at [63, 58] on input "Andr" at bounding box center [41, 56] width 45 height 6
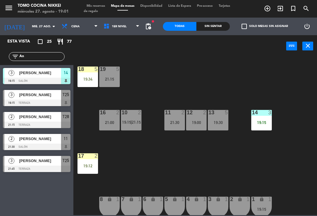
type input "A"
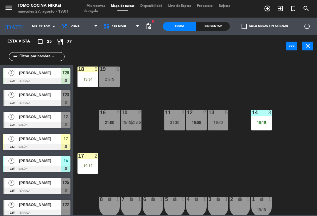
click at [283, 70] on div "18 5 19:34 19 5 21:15 16 2 21:00 10 2 19:15 | 21:15 11 2 21:30 12 2 19:00 13 5 …" at bounding box center [197, 135] width 240 height 159
click at [298, 79] on div "18 5 19:34 19 5 21:15 16 2 21:00 10 2 19:15 | 21:15 11 2 21:30 12 2 19:00 13 5 …" at bounding box center [197, 135] width 240 height 159
click at [129, 26] on span "1er Nivel" at bounding box center [122, 26] width 42 height 13
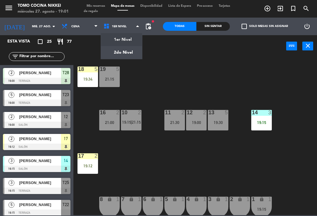
click at [131, 55] on ng-component "menu Tomo Cocina Nikkei [DATE] 27. agosto - 19:01 Mis reservas Mapa de mesas Di…" at bounding box center [158, 107] width 317 height 215
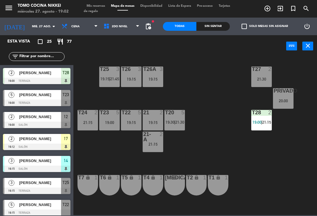
click at [203, 90] on div "T27 2 21:30 T25 3 19:15 | 21:45 T26A 3 19:15 T26 3 19:15 Privado 5 20:00 T24 2 …" at bounding box center [197, 135] width 240 height 159
click at [166, 71] on div "3" at bounding box center [163, 69] width 10 height 5
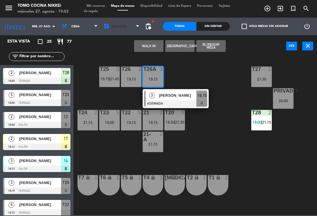
click at [123, 31] on span "2do Nivel" at bounding box center [122, 26] width 42 height 13
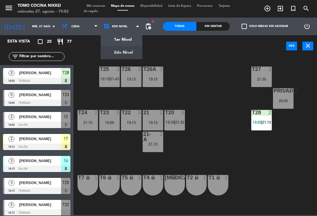
click at [221, 150] on div "T27 2 21:30 T25 3 19:15 | 21:45 T26A 3 19:15 T26 3 19:15 Privado 5 20:00 T24 2 …" at bounding box center [197, 135] width 240 height 159
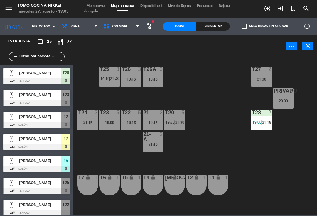
click at [196, 99] on div "T27 2 21:30 T25 3 19:15 | 21:45 T26A 3 19:15 T26 3 19:15 Privado 5 20:00 T24 2 …" at bounding box center [197, 135] width 240 height 159
click at [229, 156] on div "T27 2 21:30 T25 3 19:15 | 21:45 T26A 3 19:15 T26 3 19:15 Privado 5 20:00 T24 2 …" at bounding box center [197, 135] width 240 height 159
click at [217, 135] on div "T27 2 21:30 T25 3 19:15 | 21:45 T26A 2 T26 2 Privado 5 20:00 T24 2 21:15 T23 5 …" at bounding box center [197, 135] width 240 height 159
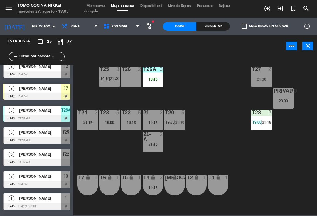
scroll to position [51, 0]
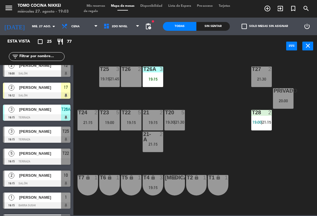
click at [154, 81] on div "19:15" at bounding box center [152, 79] width 21 height 4
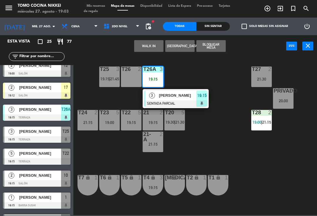
click at [189, 98] on span "[PERSON_NAME]" at bounding box center [178, 95] width 38 height 6
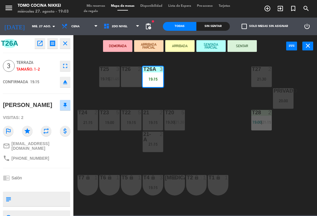
click at [135, 79] on div "T26 2" at bounding box center [131, 77] width 21 height 21
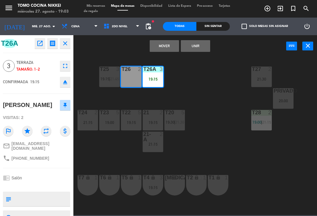
click at [204, 51] on button "Unir" at bounding box center [195, 46] width 29 height 12
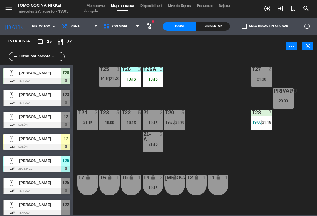
click at [219, 139] on div "T27 2 21:30 T25 3 19:15 | 21:45 T26A 3 19:15 T26 3 19:15 Privado 5 20:00 T24 2 …" at bounding box center [197, 135] width 240 height 159
click at [114, 29] on span "2do Nivel" at bounding box center [122, 26] width 42 height 13
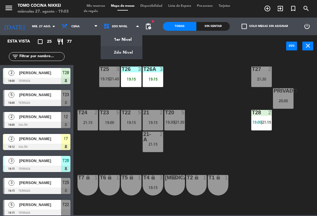
click at [124, 47] on ng-component "menu Tomo Cocina Nikkei [DATE] 27. agosto - 19:03 Mis reservas Mapa de mesas Di…" at bounding box center [158, 107] width 317 height 215
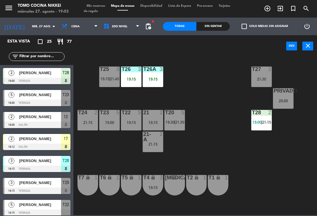
click at [120, 26] on span "2do Nivel" at bounding box center [120, 26] width 16 height 3
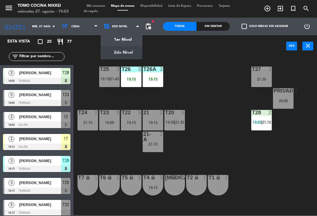
click at [126, 38] on ng-component "menu Tomo Cocina Nikkei [DATE] 27. agosto - 19:03 Mis reservas Mapa de mesas Di…" at bounding box center [158, 107] width 317 height 215
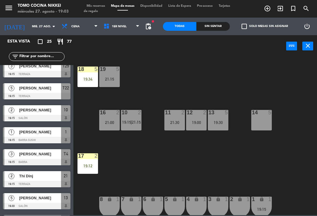
scroll to position [116, 0]
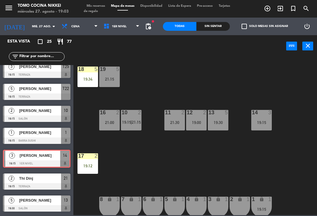
click at [223, 164] on div "18 5 19:34 19 5 21:15 16 2 21:00 10 2 19:15 | 21:15 11 2 21:30 12 2 19:00 13 5 …" at bounding box center [197, 135] width 240 height 159
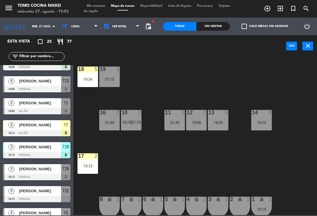
scroll to position [13, 0]
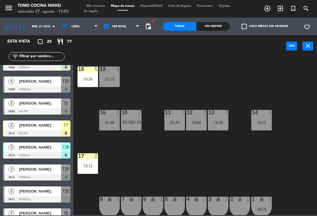
click at [22, 209] on div "[PERSON_NAME]" at bounding box center [39, 213] width 43 height 10
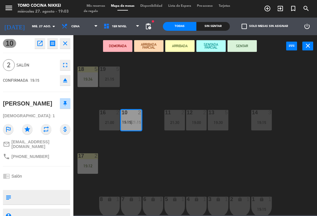
click at [249, 46] on button "SENTAR" at bounding box center [241, 46] width 29 height 12
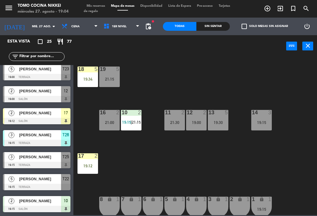
scroll to position [26, 0]
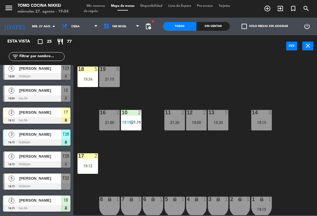
click at [192, 113] on div at bounding box center [196, 112] width 10 height 5
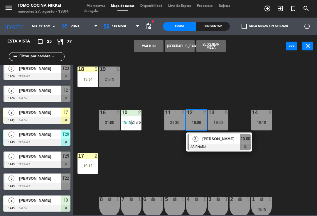
click at [193, 130] on div "12 2 19:00" at bounding box center [196, 120] width 21 height 21
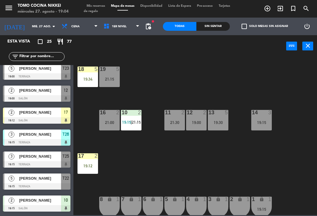
click at [252, 85] on div "18 5 19:34 19 5 21:15 16 2 21:00 10 2 19:15 | 21:15 11 2 21:30 12 2 19:00 13 5 …" at bounding box center [197, 135] width 240 height 159
click at [194, 121] on div "19:00" at bounding box center [196, 122] width 21 height 4
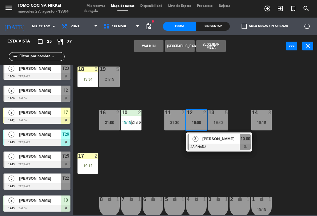
click at [218, 147] on div at bounding box center [218, 147] width 63 height 6
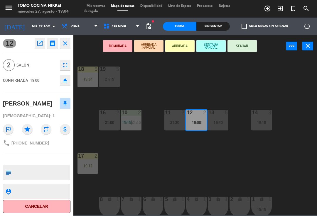
click at [247, 44] on button "SENTAR" at bounding box center [241, 46] width 29 height 12
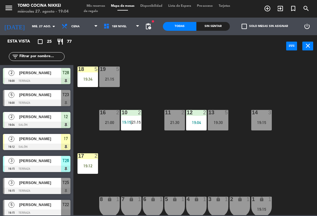
click at [233, 82] on div "18 5 19:34 19 5 21:15 16 2 21:00 10 2 19:15 | 21:15 11 2 21:30 12 2 19:04 13 5 …" at bounding box center [197, 135] width 240 height 159
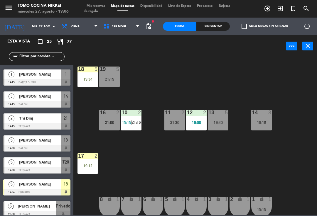
scroll to position [176, 0]
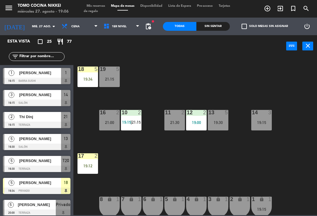
click at [17, 135] on div "5" at bounding box center [11, 139] width 14 height 10
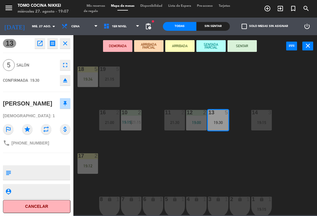
scroll to position [0, 0]
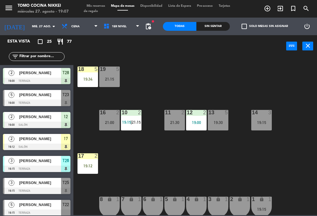
click at [217, 123] on div "19:30" at bounding box center [218, 122] width 21 height 4
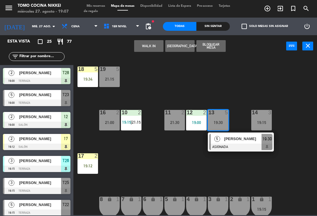
click at [215, 139] on span "5" at bounding box center [217, 139] width 6 height 6
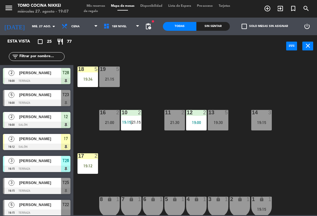
click at [227, 127] on div "13 5 19:30" at bounding box center [218, 120] width 21 height 21
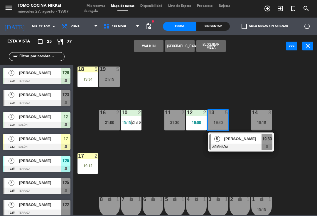
click at [259, 137] on span "[PERSON_NAME]" at bounding box center [243, 139] width 38 height 6
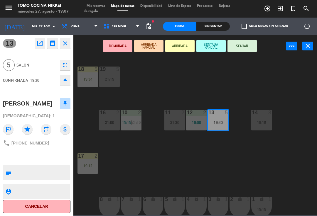
click at [63, 64] on icon "fullscreen" at bounding box center [65, 65] width 7 height 7
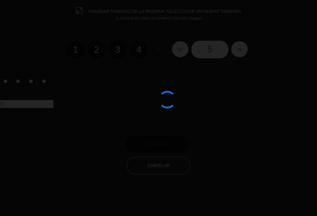
click at [267, 79] on div at bounding box center [158, 108] width 317 height 216
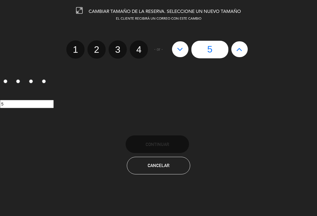
click at [242, 51] on icon at bounding box center [239, 49] width 6 height 9
type input "6"
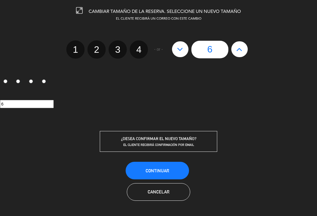
click at [163, 169] on span "Continuar" at bounding box center [156, 170] width 23 height 5
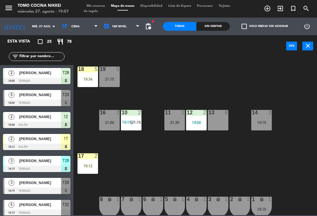
click at [27, 55] on input "text" at bounding box center [41, 56] width 45 height 6
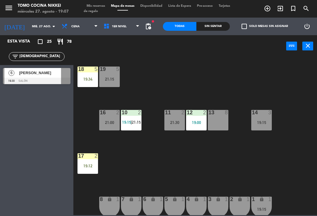
click at [226, 80] on div "18 5 19:34 19 5 21:15 16 2 21:00 10 2 19:15 | 21:15 11 2 21:30 12 2 19:00 13 8 …" at bounding box center [197, 135] width 240 height 159
click at [232, 90] on div "18 5 19:34 19 5 21:15 16 2 21:00 10 2 19:15 | 21:15 11 2 21:30 12 2 19:00 13 6 …" at bounding box center [197, 135] width 240 height 159
click at [112, 27] on span "1er Nivel" at bounding box center [119, 26] width 15 height 3
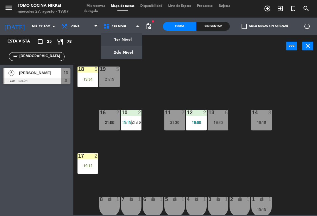
click at [108, 51] on ng-component "menu Tomo Cocina Nikkei [DATE] 27. agosto - 19:07 Mis reservas Mapa de mesas Di…" at bounding box center [158, 107] width 317 height 215
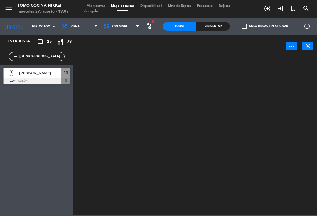
click at [33, 59] on input "[DEMOGRAPHIC_DATA]" at bounding box center [41, 56] width 45 height 6
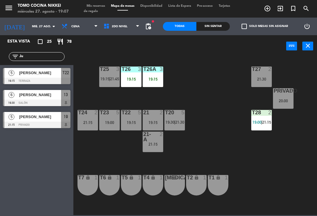
type input "J"
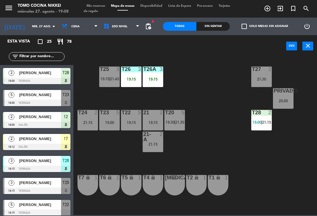
click at [215, 73] on div "T27 2 21:30 T25 3 19:15 | 21:45 T26A 3 19:15 T26 3 19:15 Privado 5 20:00 T24 2 …" at bounding box center [197, 135] width 240 height 159
click at [106, 29] on icon at bounding box center [107, 26] width 9 height 6
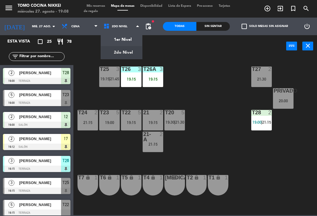
click at [111, 41] on ng-component "menu Tomo Cocina Nikkei [DATE] 27. agosto - 19:08 Mis reservas Mapa de mesas Di…" at bounding box center [158, 107] width 317 height 215
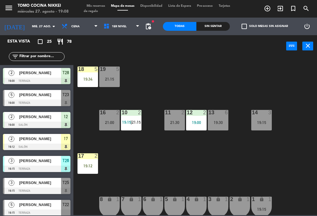
click at [86, 162] on div "17 2 19:12" at bounding box center [87, 163] width 21 height 21
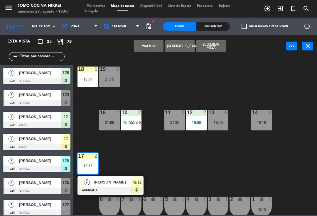
click at [126, 187] on div at bounding box center [110, 190] width 63 height 6
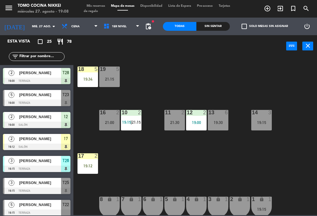
click at [115, 113] on div "2" at bounding box center [119, 112] width 10 height 5
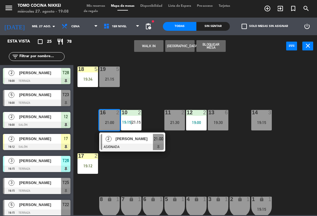
click at [140, 148] on div at bounding box center [132, 147] width 63 height 6
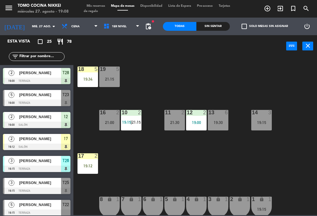
click at [183, 94] on div "18 5 19:34 19 5 21:15 16 2 21:00 10 2 19:15 | 21:15 11 2 21:30 12 2 19:00 13 6 …" at bounding box center [197, 135] width 240 height 159
click at [174, 123] on div "21:30" at bounding box center [174, 122] width 21 height 4
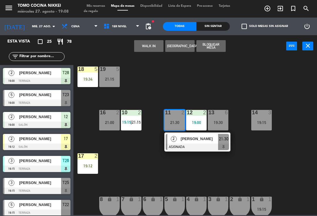
click at [191, 146] on div at bounding box center [197, 147] width 63 height 6
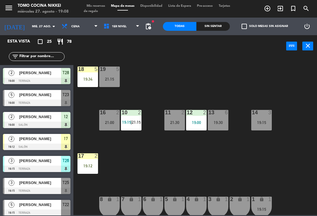
scroll to position [107, 0]
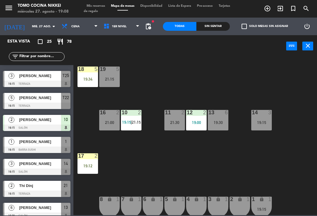
click at [173, 135] on div "18 5 19:34 19 5 21:15 16 2 21:00 10 2 19:15 | 21:15 11 2 21:30 12 2 19:00 13 6 …" at bounding box center [197, 135] width 240 height 159
click at [176, 124] on div "21:30" at bounding box center [174, 122] width 21 height 4
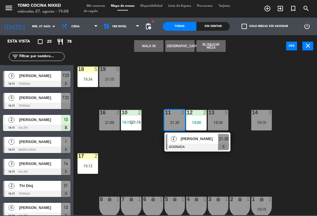
click at [93, 164] on div "19:12" at bounding box center [87, 166] width 21 height 4
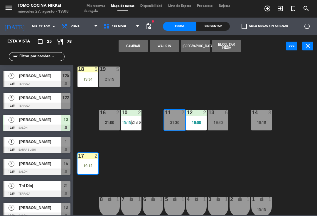
click at [136, 47] on button "Cambiar" at bounding box center [132, 46] width 29 height 12
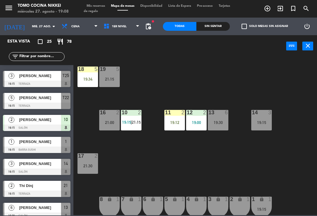
click at [174, 79] on div "18 5 19:34 19 5 21:15 16 2 21:00 10 2 19:15 | 21:15 11 2 19:12 12 2 19:00 13 6 …" at bounding box center [197, 135] width 240 height 159
click at [233, 84] on div "18 5 19:34 19 5 21:15 16 2 21:00 10 2 19:15 | 21:15 11 2 19:12 12 2 19:00 13 6 …" at bounding box center [197, 135] width 240 height 159
click at [262, 114] on div at bounding box center [262, 112] width 10 height 5
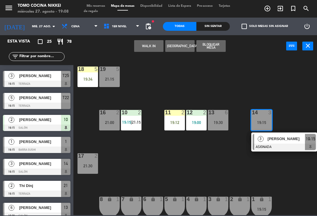
click at [262, 141] on span "3" at bounding box center [260, 139] width 6 height 6
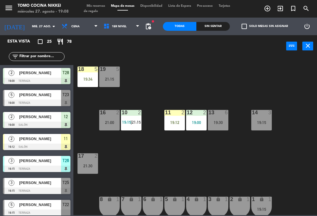
scroll to position [0, 0]
click at [19, 165] on div "[PERSON_NAME]" at bounding box center [39, 161] width 43 height 10
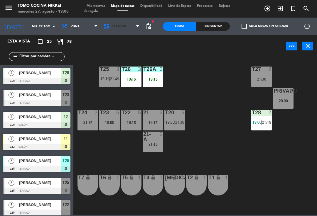
click at [132, 26] on span "1er Nivel" at bounding box center [122, 26] width 42 height 13
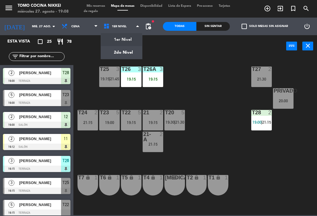
click at [133, 40] on ng-component "menu Tomo Cocina Nikkei [DATE] 27. agosto - 19:08 Mis reservas Mapa de mesas Di…" at bounding box center [158, 107] width 317 height 215
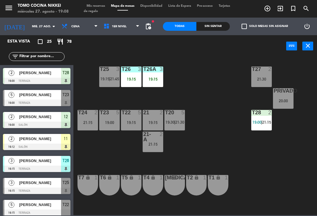
click at [128, 28] on span "1er Nivel" at bounding box center [122, 26] width 42 height 13
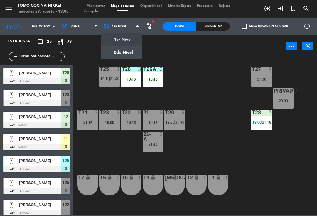
click at [121, 50] on ng-component "menu Tomo Cocina Nikkei [DATE] 27. agosto - 19:08 Mis reservas Mapa de mesas Di…" at bounding box center [158, 107] width 317 height 215
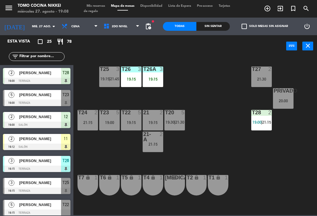
click at [196, 92] on div "T27 2 21:30 T25 3 19:15 | 21:45 T26A 3 19:15 T26 3 19:15 Privado 5 20:00 T24 2 …" at bounding box center [197, 135] width 240 height 159
click at [130, 27] on span "2do Nivel" at bounding box center [122, 26] width 42 height 13
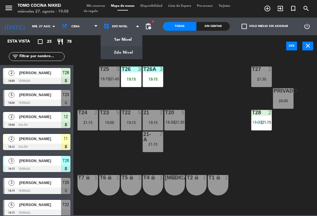
click at [90, 122] on div "21:15" at bounding box center [87, 122] width 21 height 4
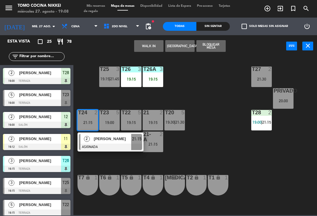
click at [213, 45] on button "Bloquear Mesa" at bounding box center [210, 46] width 29 height 12
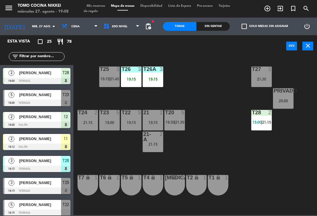
click at [211, 74] on div "T27 2 21:30 T25 3 19:15 | 21:45 T26A 3 19:15 T26 3 19:15 Privado 5 20:00 T24 2 …" at bounding box center [197, 135] width 240 height 159
click at [134, 26] on span "2do Nivel" at bounding box center [122, 26] width 42 height 13
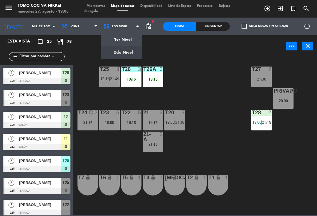
click at [137, 32] on span "2do Nivel" at bounding box center [122, 26] width 42 height 13
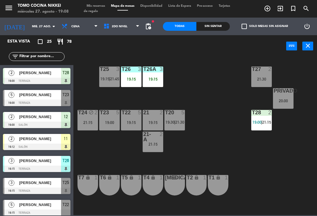
click at [136, 40] on div "power_input close" at bounding box center [179, 46] width 213 height 22
click at [137, 32] on span "2do Nivel" at bounding box center [122, 26] width 42 height 13
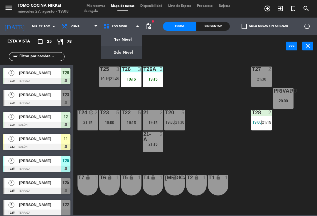
click at [133, 45] on ng-component "menu Tomo Cocina Nikkei [DATE] 27. agosto - 19:08 Mis reservas Mapa de mesas Di…" at bounding box center [158, 107] width 317 height 215
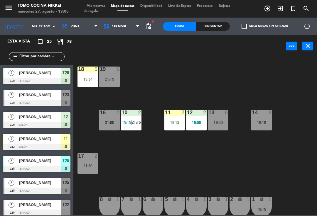
click at [92, 87] on div "18 5 19:34" at bounding box center [87, 77] width 21 height 21
click at [119, 166] on div "18 5 19:34 19 5 21:15 16 2 21:00 10 2 19:15 | 21:15 11 2 19:12 12 2 19:00 13 6 …" at bounding box center [197, 135] width 240 height 159
click at [91, 77] on div "19:34" at bounding box center [87, 79] width 21 height 4
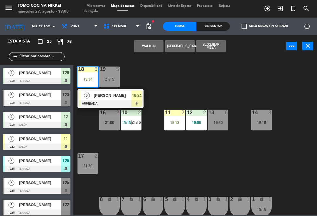
click at [135, 98] on span "19:34" at bounding box center [136, 95] width 9 height 7
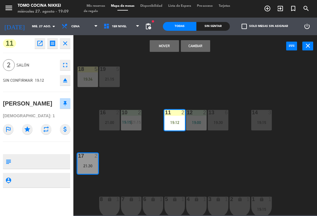
click at [198, 42] on button "Cambiar" at bounding box center [195, 46] width 29 height 12
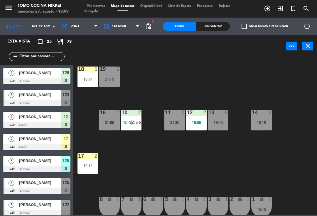
click at [111, 6] on span "Mapa de mesas" at bounding box center [122, 5] width 29 height 3
click at [216, 30] on div "Sin sentar" at bounding box center [212, 26] width 33 height 9
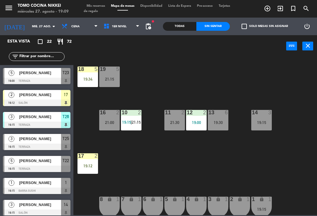
click at [99, 6] on span "Mis reservas" at bounding box center [96, 5] width 24 height 3
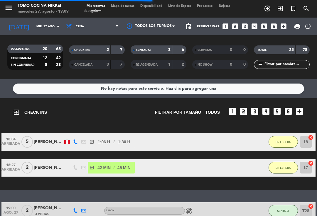
click at [151, 50] on span "SENTADAS" at bounding box center [144, 50] width 16 height 3
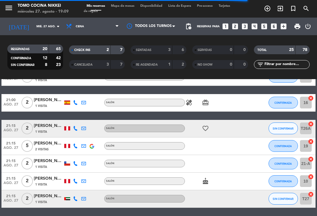
scroll to position [317, 0]
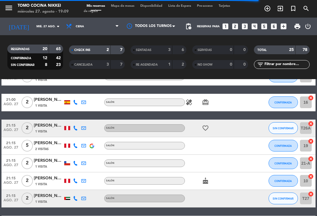
click at [188, 104] on icon "healing" at bounding box center [188, 102] width 7 height 7
click at [206, 102] on icon "card_giftcard" at bounding box center [205, 102] width 7 height 7
click at [190, 102] on icon "healing" at bounding box center [188, 102] width 7 height 7
click at [192, 101] on icon "healing" at bounding box center [188, 102] width 7 height 7
click at [198, 106] on div "healing card_giftcard" at bounding box center [209, 102] width 49 height 17
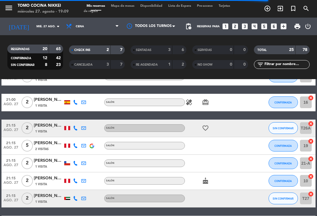
click at [203, 133] on div "favorite_border" at bounding box center [209, 128] width 49 height 17
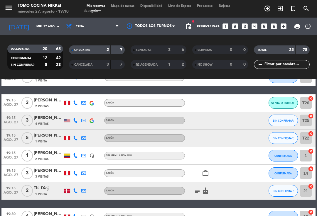
scroll to position [135, 0]
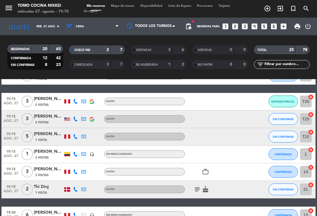
click at [200, 189] on icon "subject" at bounding box center [197, 189] width 7 height 7
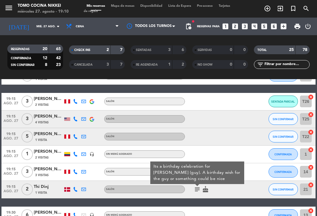
click at [285, 191] on span "SIN CONFIRMAR" at bounding box center [282, 189] width 21 height 3
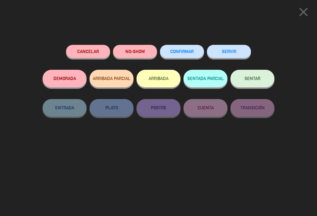
click at [259, 85] on button "SENTAR" at bounding box center [252, 79] width 44 height 18
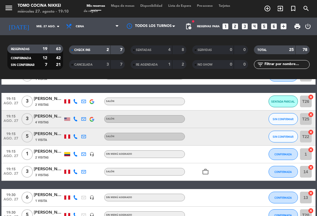
click at [208, 172] on icon "work_outline" at bounding box center [205, 171] width 7 height 7
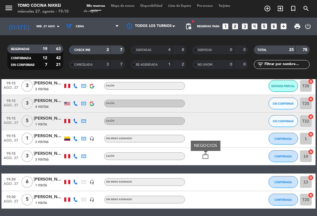
click at [205, 153] on icon "work_outline" at bounding box center [205, 156] width 7 height 7
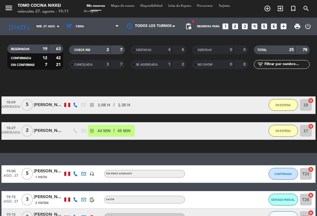
scroll to position [35, 0]
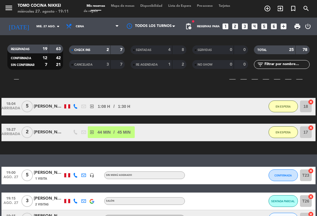
click at [283, 132] on span "EN ESPERA" at bounding box center [282, 132] width 15 height 3
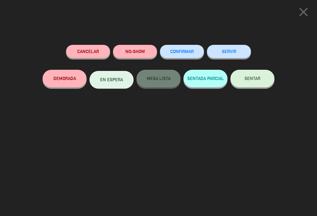
click at [247, 75] on button "SENTAR" at bounding box center [252, 79] width 44 height 18
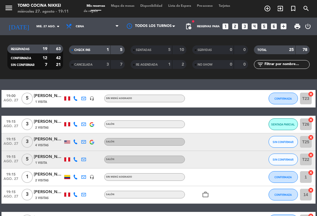
scroll to position [93, 0]
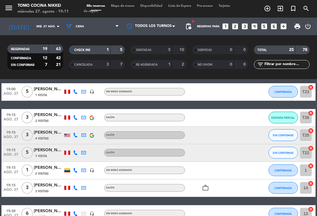
click at [288, 168] on button "CONFIRMADA" at bounding box center [282, 170] width 29 height 12
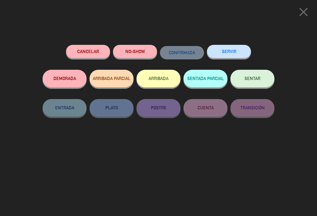
click at [304, 16] on icon "close" at bounding box center [303, 12] width 15 height 15
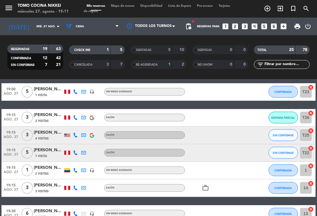
click at [134, 14] on div "menu Tomo Cocina Nikkei [DATE] 27. agosto - 19:11 Mis reservas Mapa de mesas Di…" at bounding box center [158, 9] width 317 height 18
click at [126, 6] on span "Mapa de mesas" at bounding box center [122, 5] width 29 height 3
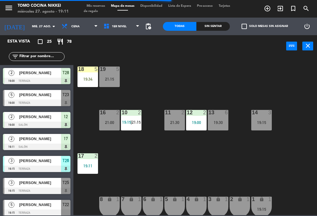
click at [276, 174] on div "18 5 19:34 19 5 21:15 16 2 21:00 10 2 19:15 | 21:15 11 2 21:30 12 2 19:00 13 6 …" at bounding box center [197, 135] width 240 height 159
click at [269, 204] on div "1 lock 1 19:15" at bounding box center [261, 207] width 21 height 21
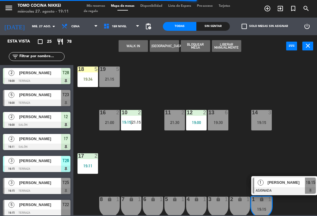
click at [290, 184] on span "[PERSON_NAME]" at bounding box center [286, 182] width 38 height 6
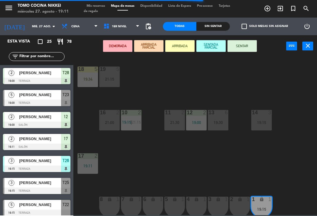
click at [242, 199] on icon "lock" at bounding box center [239, 199] width 5 height 5
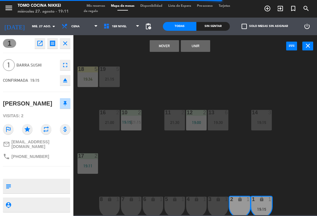
click at [205, 48] on button "Unir" at bounding box center [195, 46] width 29 height 12
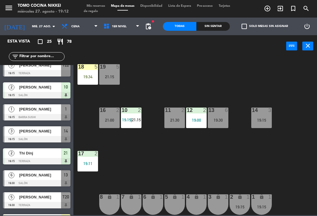
scroll to position [139, 0]
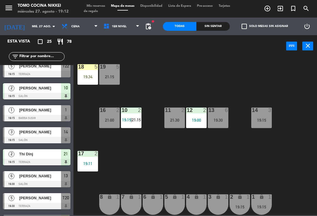
click at [264, 122] on div "19:15" at bounding box center [261, 120] width 21 height 4
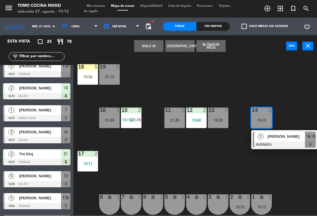
click at [273, 142] on div at bounding box center [283, 144] width 63 height 6
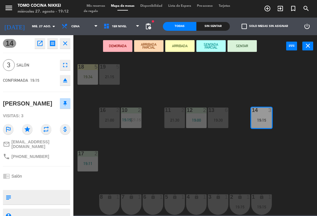
click at [245, 46] on button "SENTAR" at bounding box center [241, 46] width 29 height 12
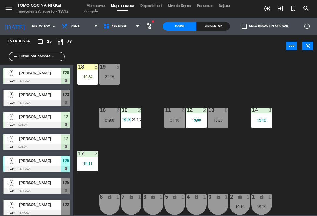
click at [268, 82] on div "18 5 19:34 19 5 21:15 16 2 21:00 10 2 19:15 | 21:15 11 2 21:30 12 2 19:00 13 6 …" at bounding box center [197, 135] width 240 height 159
click at [237, 157] on div "18 5 19:34 19 5 21:15 16 2 21:00 10 2 19:15 | 21:15 11 2 21:30 12 2 19:00 13 6 …" at bounding box center [197, 135] width 240 height 159
click at [152, 203] on div "6 lock 1 19:15" at bounding box center [152, 204] width 21 height 21
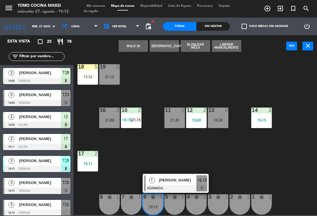
click at [180, 183] on span "[PERSON_NAME]" at bounding box center [178, 180] width 38 height 6
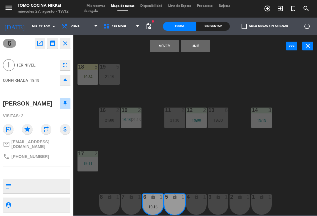
click at [204, 45] on button "Unir" at bounding box center [195, 46] width 29 height 12
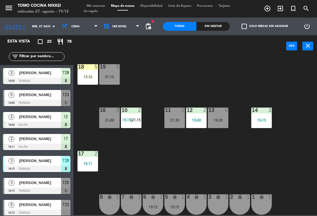
click at [161, 196] on div "5" at bounding box center [165, 197] width 10 height 6
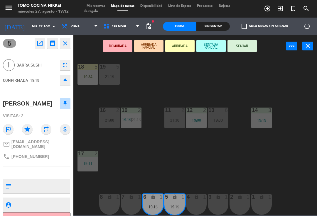
click at [68, 65] on icon "fullscreen" at bounding box center [65, 65] width 7 height 7
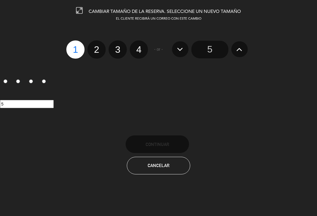
click at [99, 46] on label "2" at bounding box center [96, 49] width 18 height 18
click at [98, 46] on input "2" at bounding box center [96, 45] width 4 height 4
radio input "true"
radio input "false"
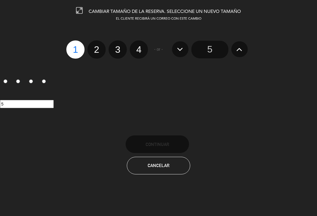
radio input "false"
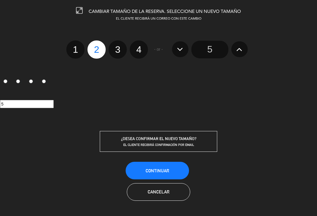
radio input "false"
radio input "true"
click at [158, 155] on div "CAMBIAR TAMAÑO DE LA RESERVA. SELECCIONE UN NUEVO TAMAÑO EL CLIENTE RECIBIRÁ UN…" at bounding box center [158, 108] width 317 height 216
click at [176, 169] on button "Continuar" at bounding box center [156, 171] width 63 height 18
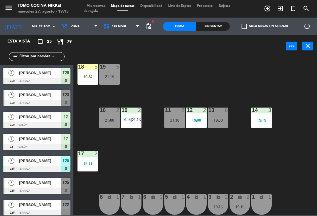
click at [237, 167] on div "18 5 19:34 19 5 21:15 16 2 21:00 10 2 19:15 | 21:15 11 2 21:30 12 2 19:00 13 6 …" at bounding box center [197, 135] width 240 height 159
click at [235, 167] on div "18 5 19:34 19 5 21:15 16 2 21:00 10 2 19:15 | 21:15 11 2 21:30 12 2 19:00 13 6 …" at bounding box center [197, 135] width 240 height 159
click at [150, 205] on div "19:15" at bounding box center [152, 207] width 21 height 4
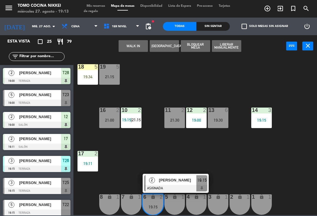
click at [181, 179] on span "[PERSON_NAME]" at bounding box center [178, 180] width 38 height 6
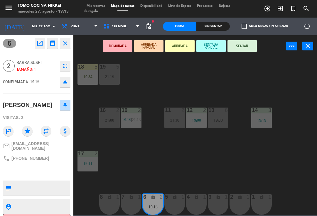
click at [174, 205] on div "5 lock 1" at bounding box center [174, 204] width 21 height 21
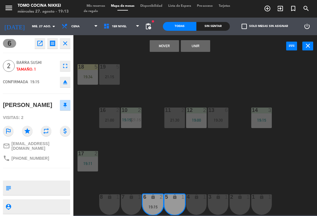
click at [198, 40] on button "Unir" at bounding box center [195, 46] width 29 height 12
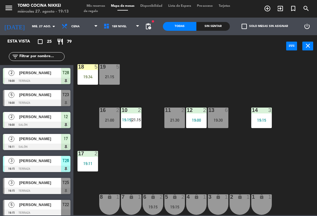
click at [223, 174] on div "18 5 19:34 19 5 21:15 16 2 21:00 10 2 19:15 | 21:15 11 2 21:30 12 2 19:00 13 6 …" at bounding box center [197, 135] width 240 height 159
click at [224, 177] on div "18 5 19:34 19 5 21:15 16 2 21:00 10 2 19:15 | 21:15 11 2 21:30 12 2 19:00 13 6 …" at bounding box center [197, 135] width 240 height 159
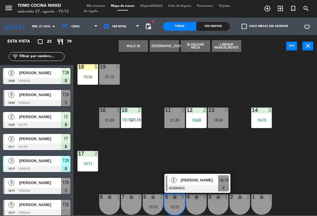
click at [210, 181] on span "[PERSON_NAME]" at bounding box center [200, 180] width 38 height 6
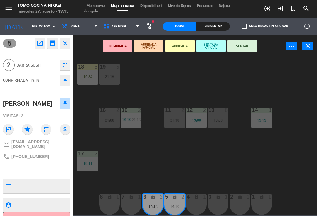
click at [212, 45] on button "SENTADA PARCIAL" at bounding box center [210, 46] width 29 height 12
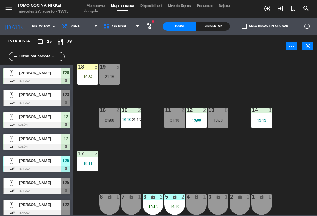
click at [198, 177] on div "18 5 19:34 19 5 21:15 16 2 21:00 10 2 19:15 | 21:15 11 2 21:30 12 2 19:00 13 6 …" at bounding box center [197, 135] width 240 height 159
click at [232, 176] on div "18 5 19:34 19 5 21:15 16 2 21:00 10 2 19:15 | 21:15 11 2 21:30 12 2 19:00 13 6 …" at bounding box center [197, 135] width 240 height 159
click at [220, 26] on div "Sin sentar" at bounding box center [212, 26] width 33 height 9
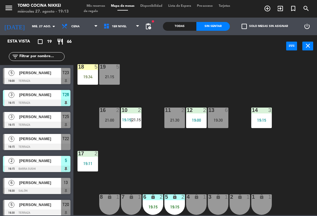
scroll to position [0, 0]
click at [212, 168] on div "18 5 19:34 19 5 21:15 16 2 21:00 10 2 19:15 | 21:15 11 2 21:30 12 2 19:00 13 6 …" at bounding box center [197, 135] width 240 height 159
click at [213, 174] on div "18 5 19:34 19 5 21:15 16 2 21:00 10 2 19:15 | 21:15 11 2 21:30 12 2 19:00 13 6 …" at bounding box center [197, 135] width 240 height 159
click at [131, 138] on div "18 5 19:34 19 5 21:15 16 2 21:00 10 2 19:15 | 21:15 11 2 21:30 12 2 19:00 13 6 …" at bounding box center [197, 135] width 240 height 159
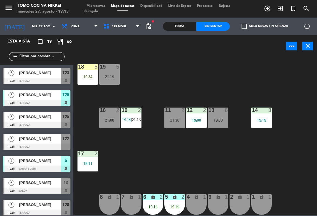
click at [49, 146] on div at bounding box center [36, 147] width 67 height 6
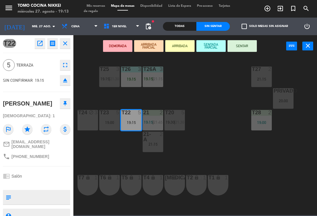
click at [219, 47] on button "SENTADA PARCIAL" at bounding box center [210, 46] width 29 height 12
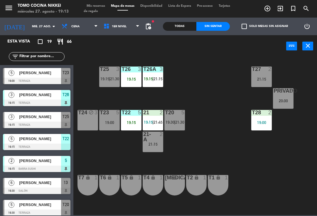
click at [265, 149] on div "T27 2 21:15 T25 3 19:15 | 21:30 T26A 3 19:15 | 21:15 T26 3 19:15 Privado 5 20:0…" at bounding box center [197, 135] width 240 height 159
click at [107, 75] on div "T25 3 19:15 | 21:30" at bounding box center [109, 77] width 21 height 21
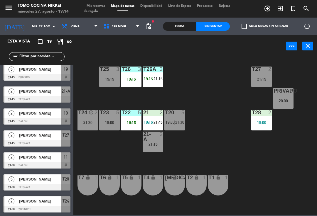
click at [224, 119] on div "T27 2 21:15 T25 3 19:15 T26A 3 19:15 | 21:15 T26 3 19:15 Privado 5 20:00 T24 bl…" at bounding box center [197, 135] width 240 height 159
click at [218, 133] on div "T27 2 21:15 T25 3 19:15 T26A 3 19:15 | 21:15 T26 3 19:15 Privado 5 20:00 T24 bl…" at bounding box center [197, 135] width 240 height 159
click at [219, 152] on div "T27 2 21:15 T25 3 19:15 T26A 3 19:15 | 21:15 T26 3 19:15 Privado 5 20:00 T24 bl…" at bounding box center [197, 135] width 240 height 159
click at [264, 173] on div "T27 2 21:15 T25 3 19:15 T26A 3 19:15 | 21:15 T26 3 19:15 Privado 5 20:00 T24 bl…" at bounding box center [197, 135] width 240 height 159
click at [268, 78] on div "21:15" at bounding box center [261, 79] width 21 height 4
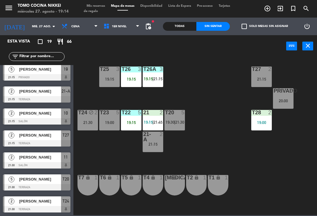
click at [293, 186] on div "T27 2 21:15 T25 3 19:15 T26A 3 19:15 | 21:15 T26 3 19:15 Privado 5 20:00 T24 bl…" at bounding box center [197, 135] width 240 height 159
click at [226, 34] on div "Todas Sin sentar" at bounding box center [196, 27] width 67 height 18
click at [225, 47] on div "power_input close" at bounding box center [179, 46] width 213 height 22
click at [213, 115] on div "T27 2 21:15 T25 3 19:15 T26A 3 19:15 | 21:15 T26 3 19:15 Privado 5 20:00 T24 bl…" at bounding box center [197, 135] width 240 height 159
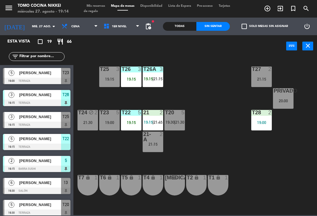
scroll to position [0, 0]
click at [259, 120] on div "19:00" at bounding box center [261, 122] width 21 height 4
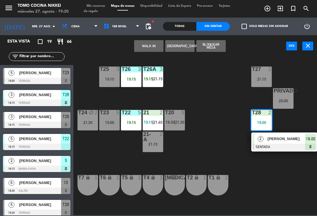
click at [158, 40] on button "WALK IN" at bounding box center [148, 46] width 29 height 12
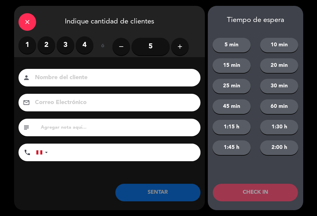
click at [47, 45] on label "2" at bounding box center [47, 45] width 18 height 18
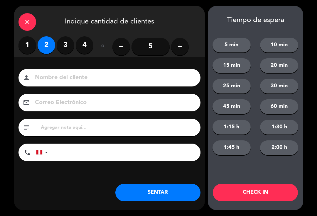
click at [82, 77] on input at bounding box center [113, 78] width 158 height 10
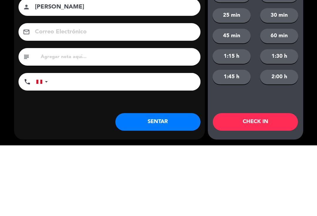
type input "[PERSON_NAME]"
click at [149, 144] on input "tel" at bounding box center [127, 153] width 147 height 18
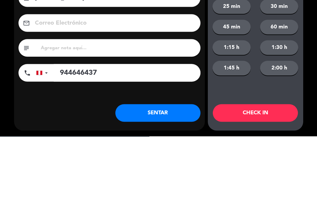
type input "944646437"
click at [170, 69] on div "Nombre del cliente person [PERSON_NAME] Correo Electrónico email subject phone …" at bounding box center [109, 116] width 191 height 94
click at [56, 132] on input "text" at bounding box center [118, 127] width 156 height 8
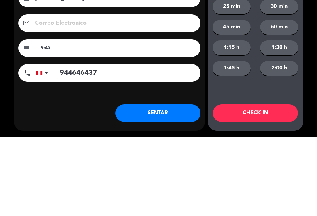
type input "9:45"
click at [278, 155] on button "2:00 h" at bounding box center [279, 147] width 38 height 15
click at [257, 195] on button "CHECK IN" at bounding box center [255, 193] width 85 height 18
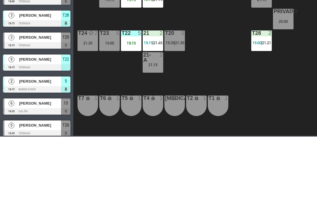
click at [99, 10] on span "Tarjetas de regalo" at bounding box center [157, 8] width 146 height 9
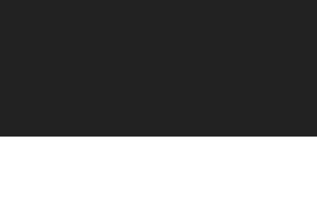
click at [98, 5] on span "Mis reservas" at bounding box center [96, 5] width 24 height 3
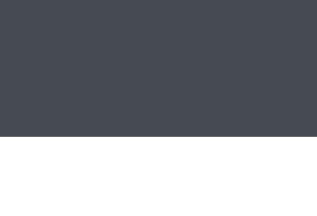
click at [99, 4] on span "Mis reservas" at bounding box center [96, 5] width 24 height 3
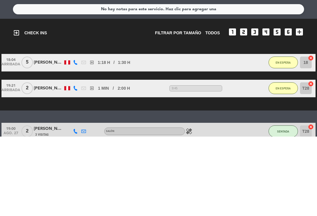
click at [175, 48] on div "13" at bounding box center [179, 50] width 11 height 7
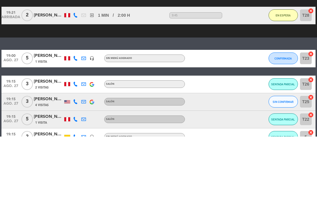
scroll to position [74, 0]
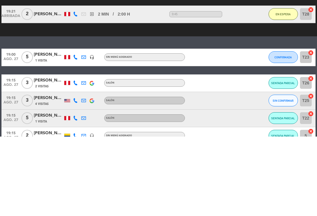
click at [2, 54] on div "RESERVADAS 18 61 CONFIRMADA 11 40 SIN CONFIRMAR 7 21 CHECK INS 2 7 CANCELADA 3 …" at bounding box center [158, 57] width 317 height 32
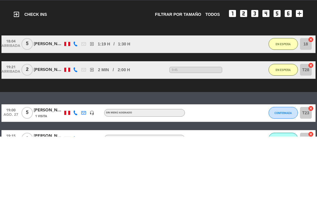
scroll to position [70, 0]
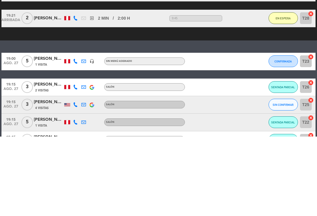
click at [286, 144] on button "CONFIRMADA" at bounding box center [282, 141] width 29 height 12
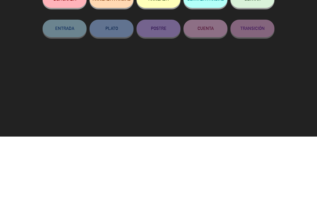
click at [206, 76] on button "SENTADA PARCIAL" at bounding box center [205, 79] width 44 height 18
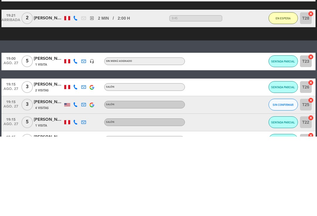
click at [117, 8] on span "Mapa de mesas" at bounding box center [122, 5] width 29 height 3
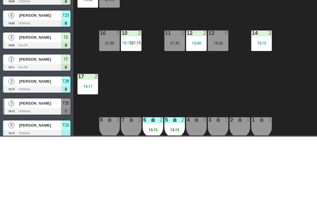
click at [94, 74] on div "18 5 19:34" at bounding box center [87, 77] width 21 height 21
click at [158, 80] on div "18 5 19:34 19 5 21:15 16 2 21:00 10 2 19:15 | 21:15 11 2 21:30 12 2 19:00 13 6 …" at bounding box center [197, 135] width 240 height 159
click at [118, 27] on span "1er Nivel" at bounding box center [119, 26] width 15 height 3
click at [121, 52] on ng-component "menu Tomo Cocina Nikkei [DATE] 27. agosto - 19:23 Mis reservas Mapa de mesas Di…" at bounding box center [158, 107] width 317 height 215
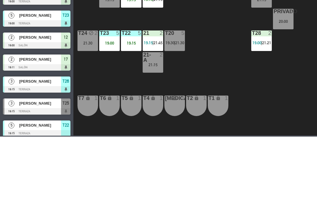
click at [286, 105] on div "Privado 5 20:00" at bounding box center [283, 98] width 21 height 21
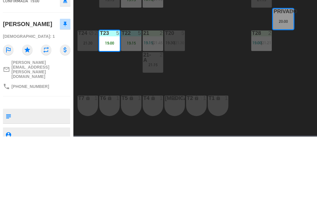
click at [195, 46] on button "Cambiar" at bounding box center [195, 46] width 29 height 12
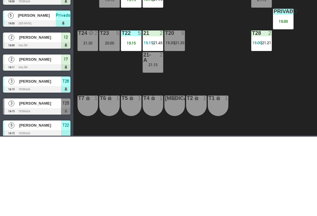
click at [255, 170] on div "T27 2 21:15 T25 3 19:15 T26A 3 19:15 | 21:15 T26 3 19:15 Privado 5 19:00 T24 bl…" at bounding box center [197, 135] width 240 height 159
click at [259, 174] on div "T27 2 21:15 T25 3 19:15 T26A 3 19:15 | 21:15 T26 3 19:15 Privado 5 19:00 T24 bl…" at bounding box center [197, 135] width 240 height 159
click at [285, 189] on div "T27 2 21:15 T25 3 19:15 T26A 3 19:15 | 21:15 T26 3 19:15 Privado 5 19:00 T24 bl…" at bounding box center [197, 135] width 240 height 159
click at [93, 120] on div "T24 block 2 21:30" at bounding box center [87, 120] width 21 height 21
click at [173, 98] on div "T27 2 21:15 T25 3 19:15 T26A 3 19:15 | 21:15 T26 3 19:15 Privado 5 19:00 T24 bl…" at bounding box center [197, 135] width 240 height 159
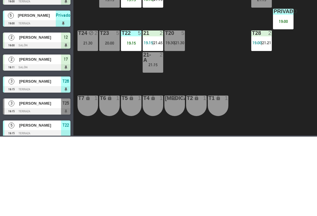
click at [273, 103] on div "Privado 5 19:00" at bounding box center [283, 98] width 21 height 21
click at [193, 133] on div "T27 2 21:15 T25 3 19:15 T26A 3 19:15 | 21:15 T26 3 19:15 Privado 5 19:00 T24 bl…" at bounding box center [197, 135] width 240 height 159
click at [165, 112] on div "T20" at bounding box center [165, 112] width 0 height 5
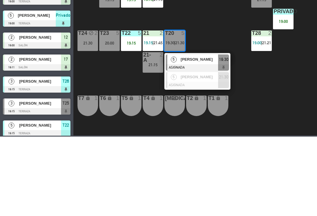
click at [196, 167] on div at bounding box center [197, 164] width 63 height 6
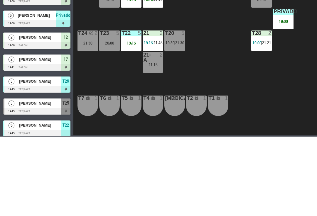
scroll to position [137, 0]
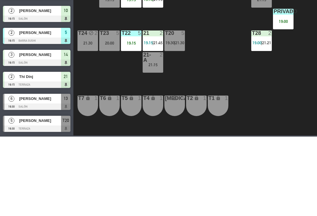
click at [122, 31] on span "2do Nivel" at bounding box center [122, 26] width 42 height 13
click at [128, 45] on ng-component "menu Tomo Cocina Nikkei [DATE] 27. agosto - 19:23 Mis reservas Mapa de mesas Di…" at bounding box center [158, 107] width 317 height 215
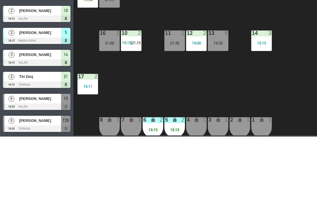
click at [135, 37] on div "power_input close" at bounding box center [179, 46] width 213 height 22
click at [136, 31] on span "1er Nivel" at bounding box center [122, 26] width 42 height 13
click at [132, 40] on ng-component "menu Tomo Cocina Nikkei [DATE] 27. agosto - 19:23 Mis reservas Mapa de mesas Di…" at bounding box center [158, 107] width 317 height 215
click at [130, 32] on span "1er Nivel" at bounding box center [122, 26] width 42 height 13
click at [129, 57] on ng-component "menu Tomo Cocina Nikkei [DATE] 27. agosto - 19:23 Mis reservas Mapa de mesas Di…" at bounding box center [158, 107] width 317 height 215
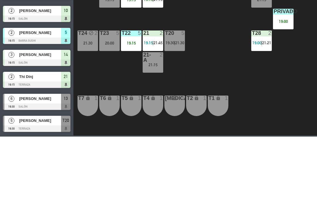
click at [185, 127] on div "T20 5 19:30 | 21:30" at bounding box center [174, 120] width 21 height 21
click at [230, 103] on div "T27 2 21:15 T25 3 19:15 T26A 3 19:15 | 21:15 T26 3 19:15 Privado 5 19:00 T24 bl…" at bounding box center [197, 135] width 240 height 159
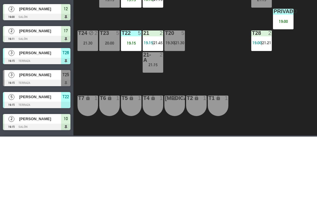
scroll to position [28, 0]
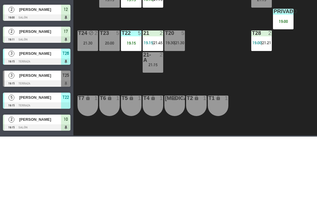
click at [230, 140] on div "T27 2 21:15 T25 3 19:15 T26A 3 19:15 | 21:15 T26 3 19:15 Privado 5 19:00 T24 bl…" at bounding box center [197, 135] width 240 height 159
click at [235, 171] on div "T27 2 21:15 T25 3 19:15 T26A 3 19:15 | 21:15 T26 3 19:15 Privado 5 19:00 T24 bl…" at bounding box center [197, 135] width 240 height 159
click at [259, 174] on div "T27 2 21:15 T25 3 19:15 T26A 3 19:15 | 21:15 T26 3 19:15 Privado 5 19:00 T24 bl…" at bounding box center [197, 135] width 240 height 159
click at [259, 177] on div "T27 2 21:15 T25 3 19:15 T26A 3 19:15 | 21:15 T26 3 19:15 Privado 5 19:00 T24 bl…" at bounding box center [197, 135] width 240 height 159
click at [103, 20] on span "2do Nivel" at bounding box center [122, 26] width 42 height 13
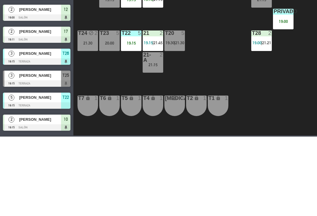
click at [111, 38] on ng-component "menu Tomo Cocina Nikkei [DATE] 27. agosto - 19:25 Mis reservas Mapa de mesas Di…" at bounding box center [158, 107] width 317 height 215
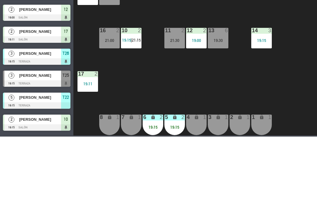
scroll to position [3, 0]
click at [263, 198] on icon "lock" at bounding box center [261, 196] width 5 height 5
click at [238, 201] on div "2 lock 1" at bounding box center [239, 204] width 21 height 21
click at [135, 44] on button "WALK IN" at bounding box center [132, 46] width 29 height 12
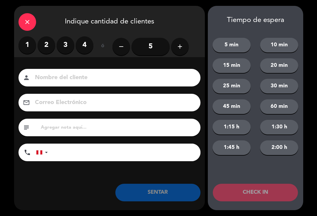
click at [44, 50] on label "2" at bounding box center [47, 45] width 18 height 18
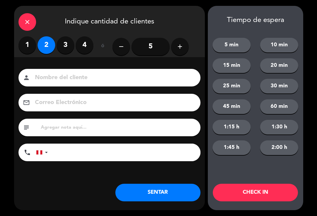
click at [98, 83] on input at bounding box center [113, 78] width 158 height 10
click at [98, 73] on input at bounding box center [113, 78] width 158 height 10
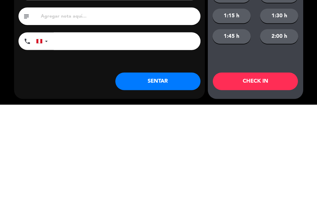
type input "[PERSON_NAME]"
click at [181, 144] on input "tel" at bounding box center [127, 153] width 147 height 18
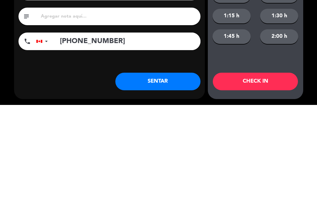
type input "[PHONE_NUMBER]"
click at [176, 192] on button "SENTAR" at bounding box center [157, 193] width 85 height 18
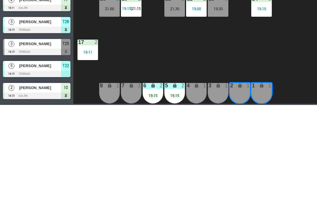
click at [138, 202] on div "close Indique cantidad de clientes 1 2 3 4 ó remove 5 add Nombre del cliente pe…" at bounding box center [109, 108] width 191 height 204
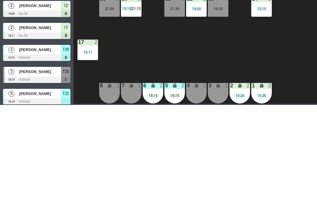
click at [266, 168] on div "18 5 19:34 19 5 21:15 16 2 21:00 10 2 19:15 | 21:15 11 2 21:30 12 2 19:00 13 6 …" at bounding box center [197, 135] width 240 height 159
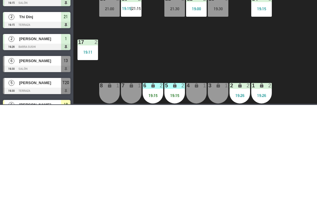
scroll to position [173, 0]
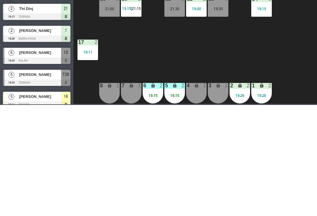
click at [221, 127] on div "13 6 19:30" at bounding box center [218, 117] width 21 height 21
click at [281, 161] on div "18 5 19:34 19 5 21:15 16 2 21:00 10 2 19:15 | 21:15 11 2 21:30 12 2 19:00 13 6 …" at bounding box center [197, 135] width 240 height 159
click at [227, 126] on div "13 6 19:30" at bounding box center [218, 117] width 21 height 21
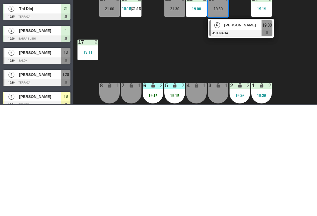
click at [256, 140] on div "[PERSON_NAME]" at bounding box center [242, 136] width 38 height 10
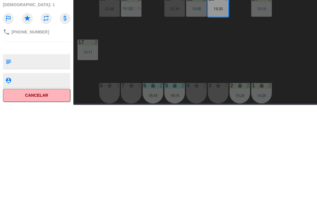
click at [242, 47] on button "SENTAR" at bounding box center [241, 46] width 29 height 12
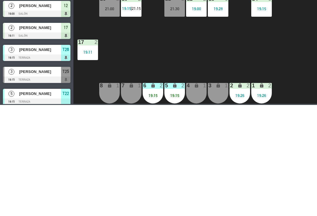
click at [272, 89] on div "18 5 19:34 19 5 21:15 16 2 21:00 10 2 19:15 | 21:15 11 2 21:30 12 2 19:00 13 6 …" at bounding box center [197, 135] width 240 height 159
click at [276, 92] on div "18 5 19:34 19 5 21:15 16 2 21:00 10 2 19:15 | 21:15 11 2 21:30 12 2 19:00 13 6 …" at bounding box center [197, 135] width 240 height 159
click at [216, 30] on div "Sin sentar" at bounding box center [212, 26] width 33 height 9
click at [213, 36] on div "power_input close" at bounding box center [179, 46] width 213 height 22
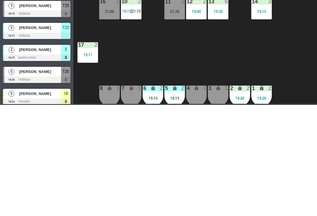
click at [226, 118] on div "13 6 19:30" at bounding box center [218, 120] width 21 height 21
click at [227, 89] on div "18 5 19:34 19 5 21:15 16 2 21:00 10 2 19:15 | 21:15 11 2 21:30 12 2 19:00 13 6 …" at bounding box center [197, 135] width 240 height 159
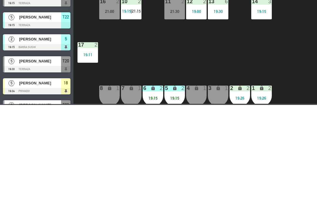
scroll to position [11, 0]
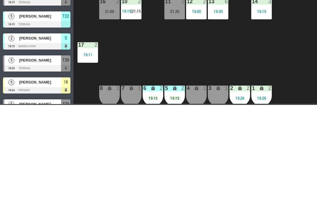
click at [30, 175] on div "[PERSON_NAME]" at bounding box center [39, 172] width 43 height 10
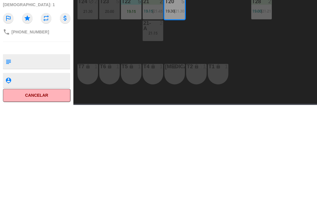
click at [239, 48] on button "SENTAR" at bounding box center [241, 46] width 29 height 12
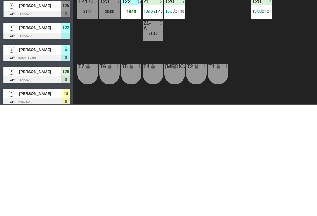
click at [254, 170] on div "T27 2 21:15 T25 3 19:15 T26A 3 19:15 | 21:15 T26 3 19:15 Privado 5 19:00 T24 bl…" at bounding box center [197, 135] width 240 height 159
click at [252, 170] on div "T27 2 21:15 T25 3 19:15 T26A 3 19:15 | 21:15 T26 3 19:15 Privado 5 19:00 T24 bl…" at bounding box center [197, 135] width 240 height 159
click at [179, 121] on span "21:30" at bounding box center [179, 122] width 9 height 5
click at [252, 169] on div "T27 2 21:15 T25 3 19:15 T26A 3 19:15 | 21:15 T26 3 19:15 Privado 5 19:00 T24 bl…" at bounding box center [197, 135] width 240 height 159
click at [226, 163] on div "T27 2 21:15 T25 3 19:15 T26A 3 19:15 | 21:15 T26 3 19:15 Privado 5 19:00 T24 bl…" at bounding box center [197, 135] width 240 height 159
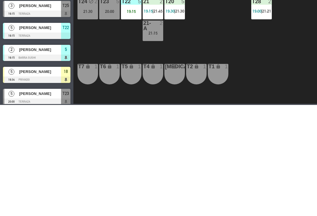
click at [178, 128] on div "T20 5 19:30 | 21:30" at bounding box center [174, 120] width 21 height 21
click at [277, 181] on div "T27 2 21:15 T25 3 19:15 T26A 3 19:15 | 21:15 T26 3 19:15 Privado 5 19:00 T24 bl…" at bounding box center [197, 135] width 240 height 159
click at [208, 127] on div "T27 2 21:15 T25 3 19:15 T26A 3 19:15 | 21:15 T26 3 19:15 Privado 5 19:00 T24 bl…" at bounding box center [197, 135] width 240 height 159
click at [141, 108] on div "T27 2 21:15 T25 3 19:15 T26A 3 19:15 | 21:15 T26 3 19:15 Privado 5 19:00 T24 bl…" at bounding box center [197, 135] width 240 height 159
click at [227, 127] on div "T27 2 21:15 T25 3 19:15 T26A 3 19:15 | 21:15 T26 3 19:15 Privado 5 19:00 T24 bl…" at bounding box center [197, 135] width 240 height 159
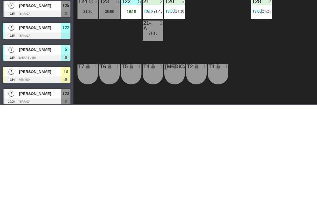
click at [153, 81] on span "|" at bounding box center [152, 79] width 1 height 5
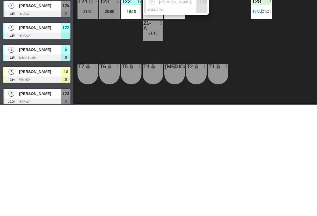
click at [259, 178] on div "T27 2 21:15 T25 3 19:15 T26A 3 19:15 | 21:15 3 [PERSON_NAME] SENTADA PARCIAL 19…" at bounding box center [197, 135] width 240 height 159
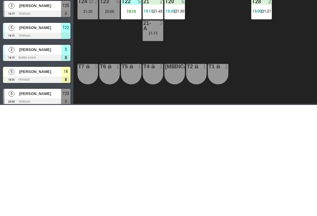
click at [29, 105] on div at bounding box center [36, 103] width 67 height 6
click at [276, 193] on div "T27 2 21:15 T25 3 19:15 T26A 3 19:15 | 21:15 T26 3 19:15 Privado 5 19:00 T24 bl…" at bounding box center [197, 135] width 240 height 159
click at [279, 201] on div "T27 2 21:15 T25 3 19:15 T26A 3 19:15 | 21:15 T26 3 19:15 Privado 5 19:00 T24 bl…" at bounding box center [197, 135] width 240 height 159
click at [288, 194] on div "T27 2 21:15 T25 3 19:15 T26A 3 19:15 | 21:15 T26 3 19:15 Privado 5 19:00 T24 bl…" at bounding box center [197, 135] width 240 height 159
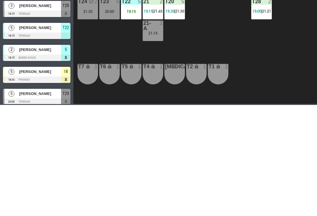
click at [157, 125] on span "21:45" at bounding box center [157, 122] width 9 height 5
click at [229, 144] on div "T27 2 21:15 T25 3 19:15 T26A 3 19:15 | 21:15 T26 3 19:15 Privado 5 19:00 T24 bl…" at bounding box center [197, 135] width 240 height 159
click at [243, 168] on div "T27 2 21:15 T25 3 19:15 T26A 3 19:15 | 21:15 T26 3 19:15 Privado 5 19:00 T24 bl…" at bounding box center [197, 135] width 240 height 159
click at [131, 125] on div "T22 5 19:15" at bounding box center [131, 120] width 21 height 21
click at [256, 162] on div "T27 2 21:15 T25 3 19:15 T26A 3 19:15 | 21:15 T26 3 19:15 Privado 5 19:00 T24 bl…" at bounding box center [197, 135] width 240 height 159
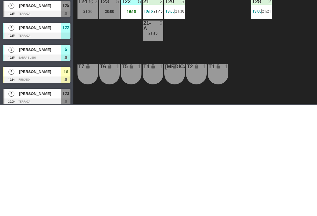
click at [110, 125] on div "20:00" at bounding box center [109, 122] width 21 height 4
click at [221, 140] on div "T27 2 21:15 T25 3 19:15 T26A 3 19:15 | 21:15 T26 3 19:15 Privado 5 19:00 T24 bl…" at bounding box center [197, 135] width 240 height 159
click at [223, 42] on div "power_input close" at bounding box center [179, 46] width 213 height 22
click at [32, 20] on div "[DATE] [DATE] arrow_drop_down" at bounding box center [29, 26] width 59 height 13
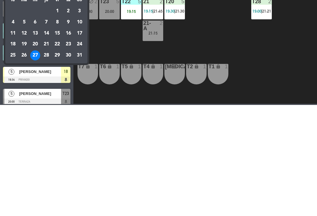
click at [29, 18] on div at bounding box center [158, 108] width 317 height 216
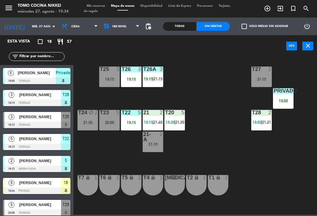
click at [230, 139] on div "T27 2 21:15 T25 3 19:15 T26A 3 19:15 | 21:15 T26 3 19:15 Privado 5 19:00 T24 bl…" at bounding box center [197, 135] width 240 height 159
click at [217, 90] on div "T27 2 21:15 T25 3 19:15 T26A 3 19:15 | 21:15 T26 3 19:15 Privado 5 19:00 T24 bl…" at bounding box center [197, 135] width 240 height 159
click at [119, 20] on span "1er Nivel" at bounding box center [122, 26] width 42 height 13
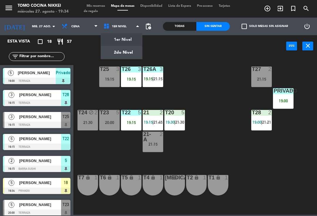
click at [118, 30] on span "1er Nivel" at bounding box center [122, 26] width 42 height 13
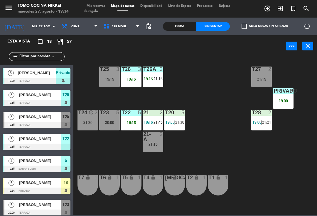
click at [130, 25] on span "1er Nivel" at bounding box center [122, 26] width 42 height 13
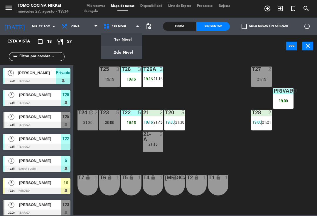
click at [122, 40] on ng-component "menu Tomo Cocina Nikkei [DATE] 27. agosto - 19:34 Mis reservas Mapa de mesas Di…" at bounding box center [158, 107] width 317 height 215
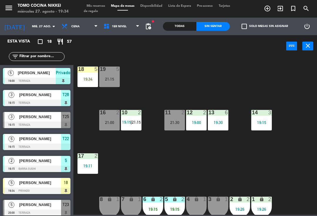
click at [115, 78] on div "21:15" at bounding box center [109, 79] width 21 height 4
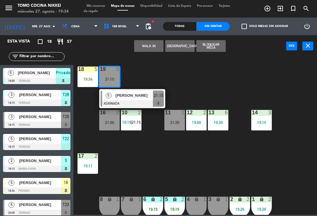
click at [151, 42] on button "WALK IN" at bounding box center [148, 46] width 29 height 12
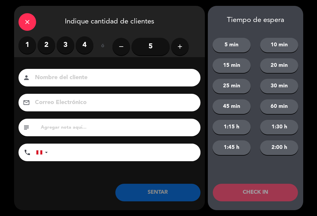
click at [61, 50] on label "3" at bounding box center [66, 45] width 18 height 18
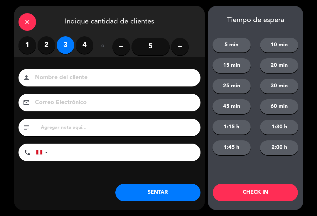
click at [67, 77] on input at bounding box center [113, 78] width 158 height 10
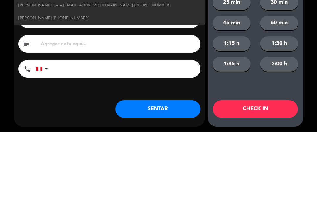
type input "[PERSON_NAME]"
click at [171, 144] on input "tel" at bounding box center [127, 153] width 147 height 18
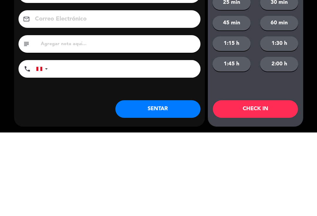
type input "9"
type input "[PHONE_NUMBER]"
click at [315, 90] on div "close Indique cantidad de clientes 1 2 3 4 ó remove 5 add Nombre del cliente pe…" at bounding box center [158, 108] width 317 height 216
click at [163, 194] on button "SENTAR" at bounding box center [157, 193] width 85 height 18
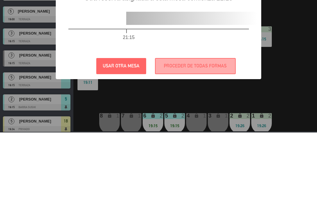
click at [177, 142] on button "PROCEDER DE TODAS FORMAS" at bounding box center [195, 150] width 81 height 16
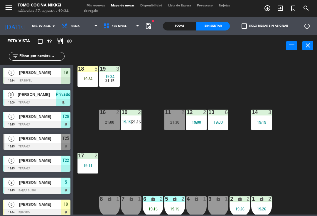
click at [114, 80] on span "21:15" at bounding box center [109, 81] width 9 height 5
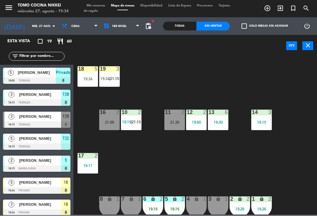
click at [144, 167] on div "18 5 19:34 19 3 19:34 | 21:15 16 2 21:00 10 2 19:15 | 21:15 11 2 21:30 12 2 19:…" at bounding box center [197, 135] width 240 height 159
click at [108, 77] on span "19:34" at bounding box center [104, 79] width 9 height 5
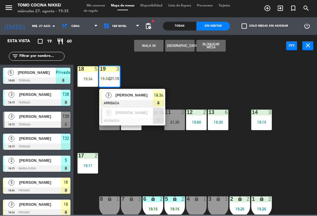
click at [124, 98] on span "[PERSON_NAME]" at bounding box center [135, 95] width 38 height 6
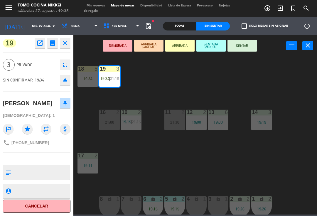
click at [239, 44] on button "SENTAR" at bounding box center [241, 46] width 29 height 12
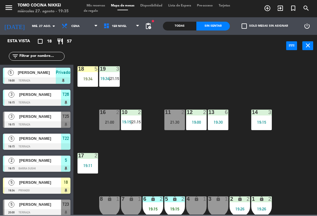
click at [35, 30] on input "mié. 27 ago." at bounding box center [49, 26] width 40 height 9
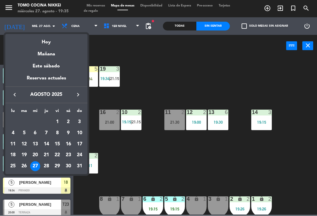
click at [46, 168] on div "28" at bounding box center [46, 167] width 10 height 10
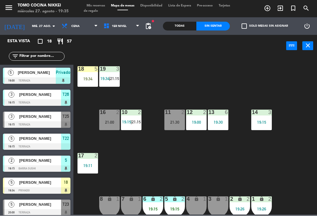
type input "jue. 28 ago."
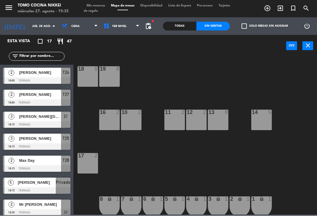
click at [215, 123] on div "13 8" at bounding box center [218, 120] width 21 height 21
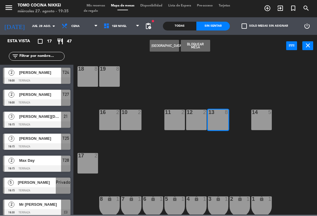
click at [161, 42] on button "[GEOGRAPHIC_DATA]" at bounding box center [164, 46] width 29 height 12
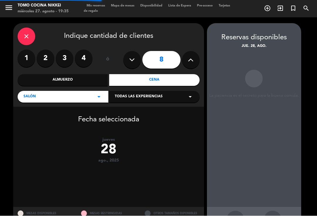
click at [128, 54] on button at bounding box center [132, 60] width 18 height 18
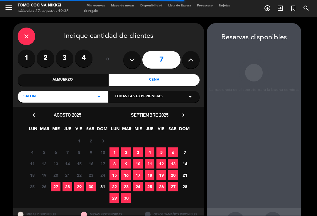
click at [66, 187] on span "28" at bounding box center [67, 187] width 10 height 10
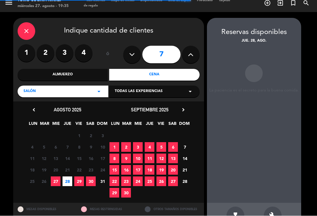
scroll to position [14, 0]
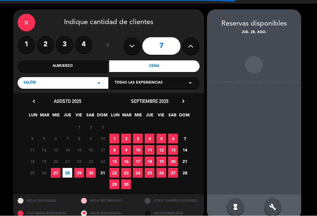
click at [130, 42] on icon at bounding box center [132, 46] width 6 height 9
type input "6"
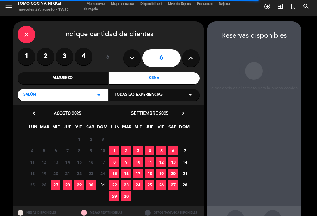
click at [67, 180] on span "28" at bounding box center [67, 185] width 10 height 10
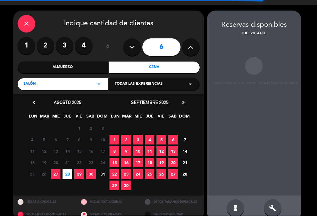
scroll to position [14, 0]
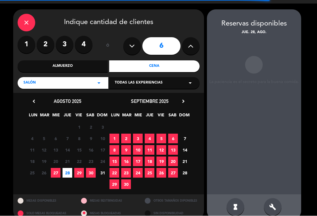
click at [270, 204] on icon "build" at bounding box center [272, 207] width 7 height 7
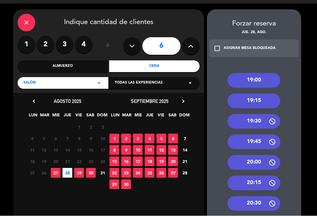
click at [241, 94] on div "19:15" at bounding box center [253, 101] width 53 height 15
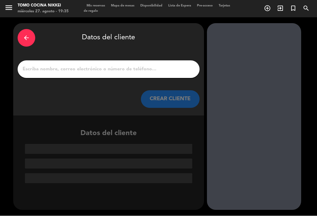
click at [57, 65] on input "1" at bounding box center [108, 69] width 173 height 8
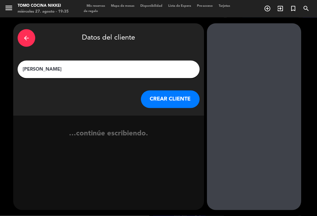
type input "[PERSON_NAME]"
click at [162, 91] on button "CREAR CLIENTE" at bounding box center [170, 100] width 59 height 18
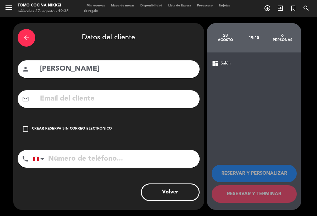
click at [23, 123] on div "check_box_outline_blank Crear reserva sin correo electrónico" at bounding box center [109, 129] width 182 height 18
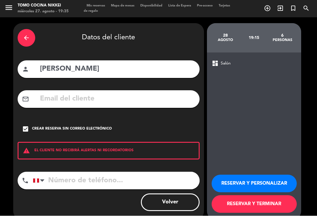
click at [65, 172] on input "tel" at bounding box center [116, 181] width 167 height 18
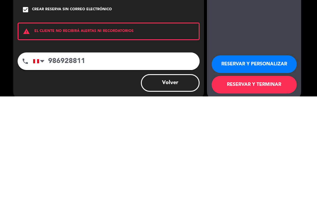
type input "986928811"
click at [281, 196] on button "RESERVAR Y TERMINAR" at bounding box center [253, 205] width 85 height 18
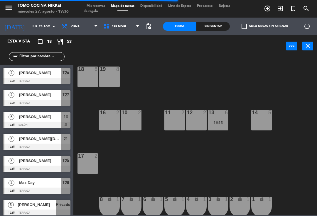
click at [97, 6] on span "Mis reservas" at bounding box center [96, 5] width 24 height 3
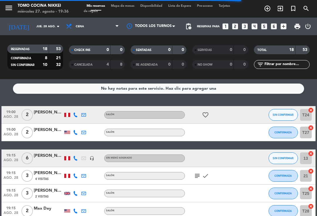
click at [37, 22] on input "jue. 28 ago." at bounding box center [53, 26] width 40 height 9
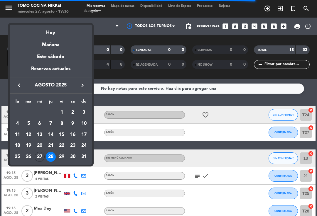
click at [55, 33] on div "Hoy" at bounding box center [51, 31] width 82 height 12
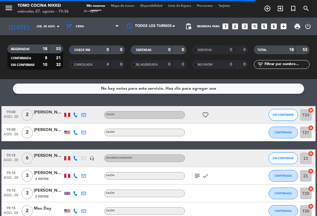
type input "mié. 27 ago."
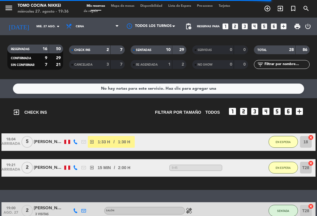
click at [152, 47] on div "SENTADAS" at bounding box center [145, 50] width 27 height 7
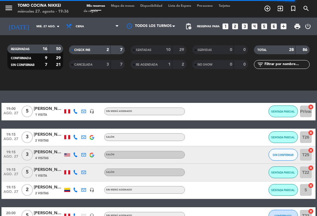
scroll to position [109, 0]
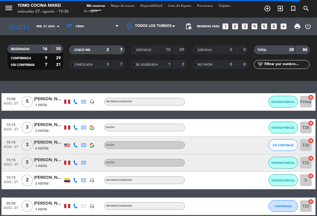
click at [289, 161] on span "SENTADA PARCIAL" at bounding box center [283, 162] width 24 height 3
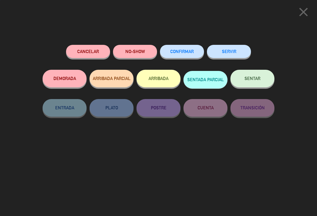
click at [304, 17] on icon "close" at bounding box center [303, 12] width 15 height 15
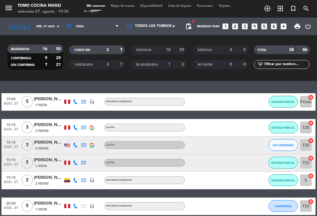
scroll to position [113, 0]
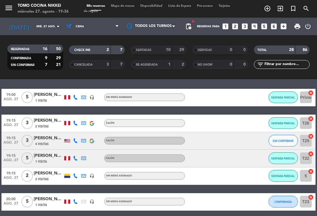
click at [288, 139] on span "SIN CONFIRMAR" at bounding box center [282, 140] width 21 height 3
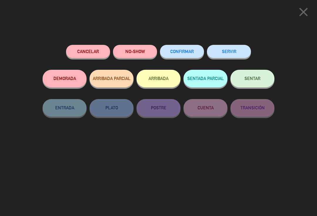
click at [135, 52] on button "NO-SHOW" at bounding box center [135, 51] width 44 height 13
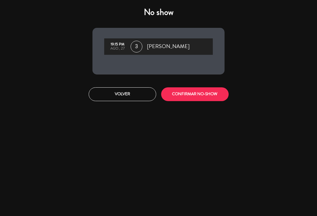
click at [194, 96] on button "CONFIRMAR NO-SHOW" at bounding box center [194, 94] width 67 height 14
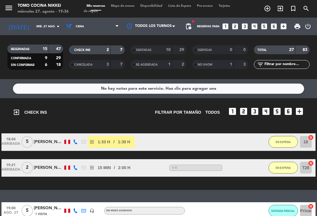
scroll to position [0, 0]
